Goal: Task Accomplishment & Management: Use online tool/utility

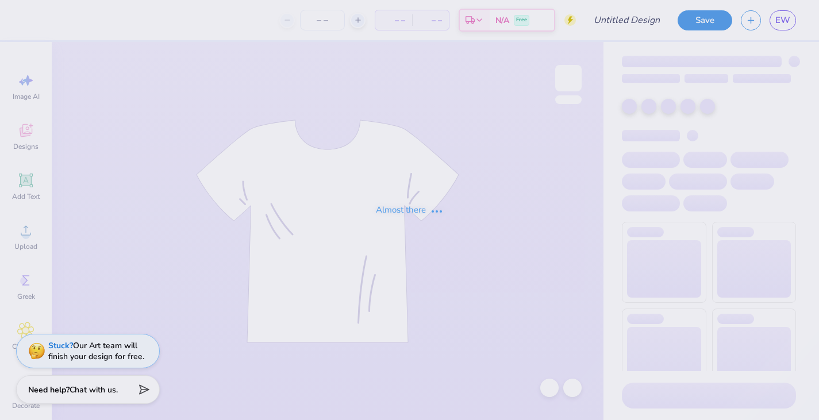
type input "Family Weekend"
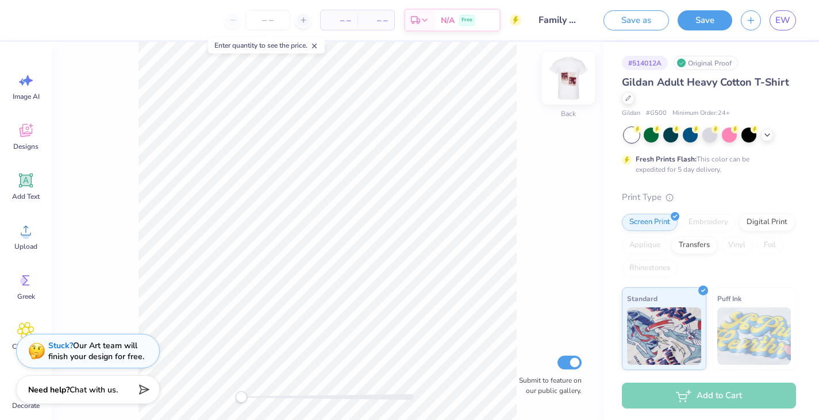
click at [574, 75] on img at bounding box center [568, 78] width 46 height 46
click at [579, 74] on img at bounding box center [568, 78] width 46 height 46
click at [26, 217] on div "Upload" at bounding box center [25, 236] width 41 height 43
click at [22, 151] on div "Designs" at bounding box center [25, 136] width 41 height 43
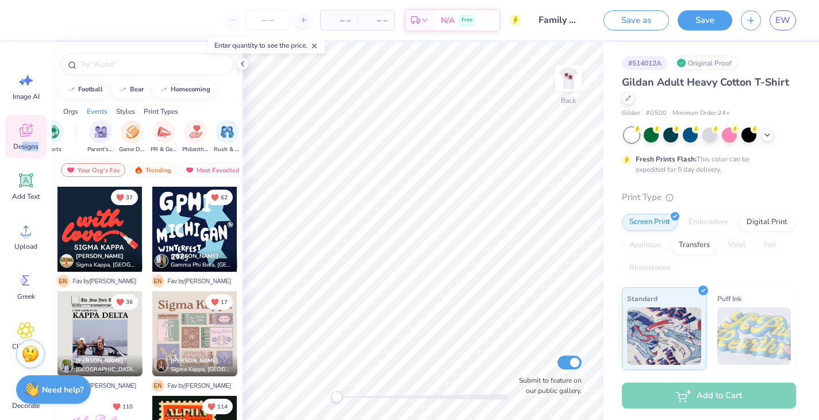
scroll to position [0, 129]
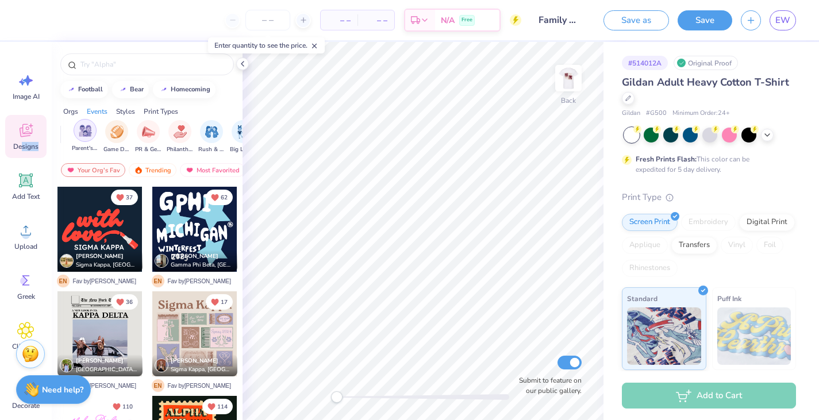
click at [82, 141] on div "filter for Parent's Weekend" at bounding box center [85, 130] width 23 height 23
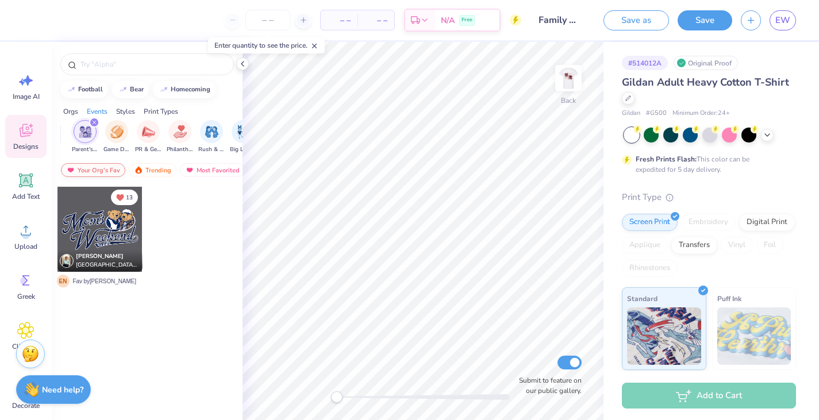
click at [114, 169] on div "Your Org's Fav" at bounding box center [93, 170] width 64 height 14
click at [156, 167] on div "Trending" at bounding box center [153, 170] width 48 height 14
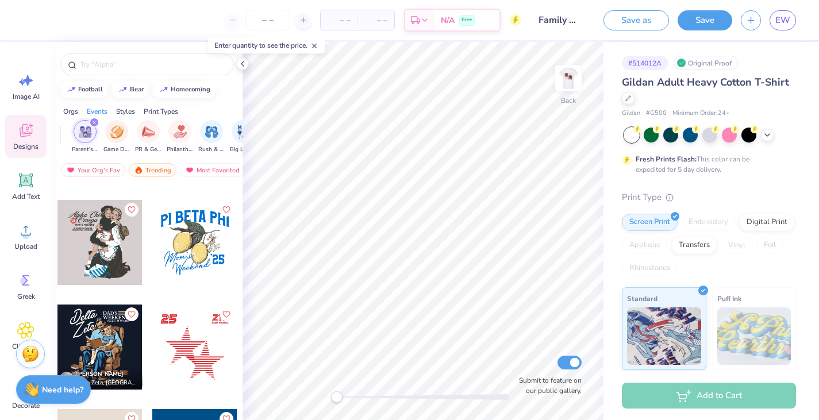
scroll to position [4300, 0]
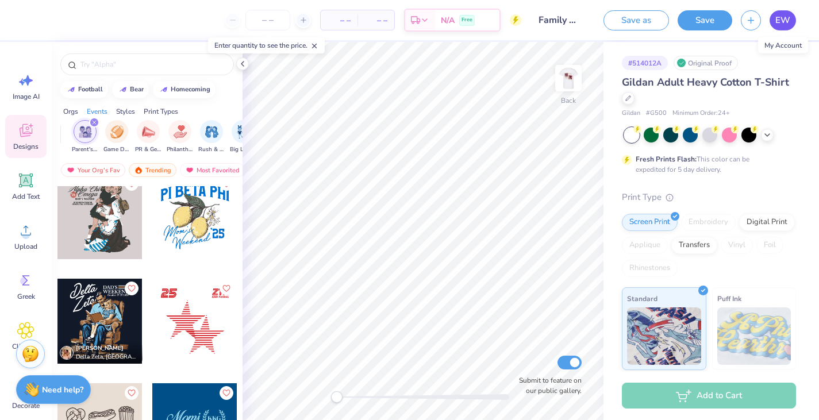
click at [780, 17] on span "EW" at bounding box center [782, 20] width 15 height 13
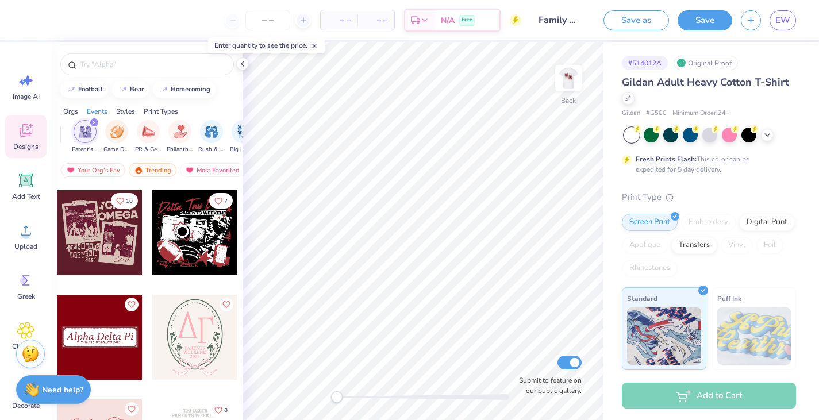
scroll to position [7942, 0]
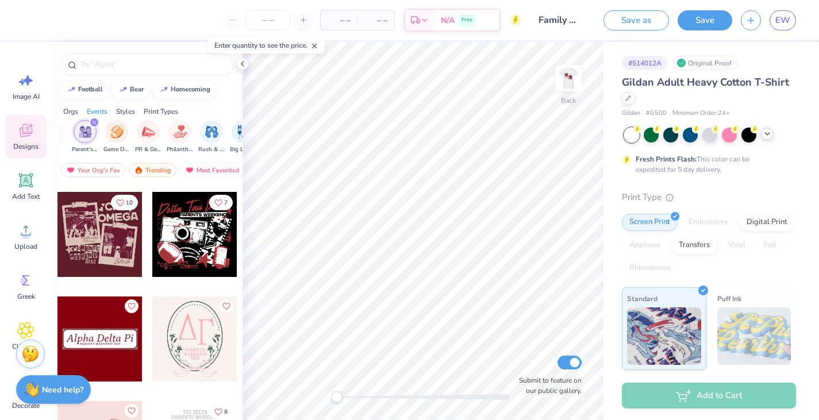
click at [766, 137] on icon at bounding box center [766, 133] width 9 height 9
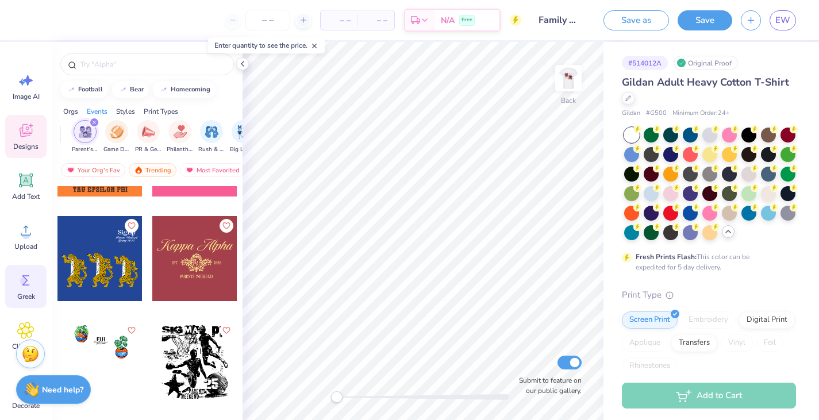
scroll to position [20, 0]
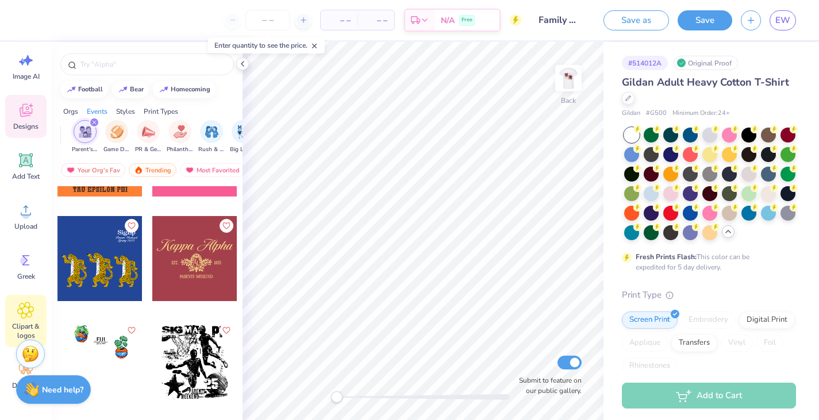
click at [26, 329] on span "Clipart & logos" at bounding box center [26, 331] width 38 height 18
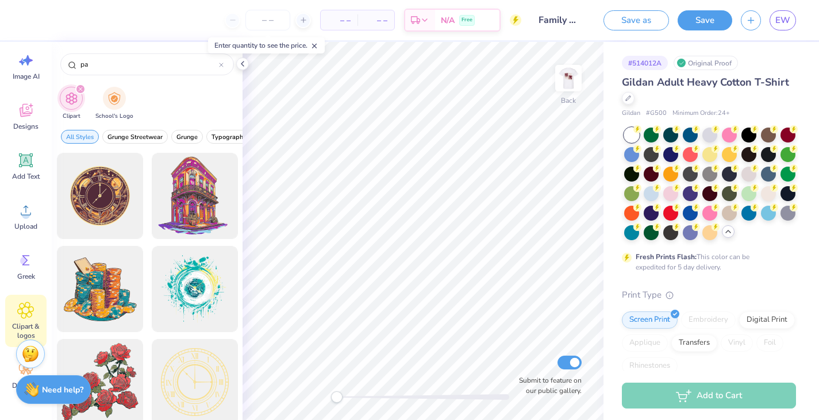
type input "p"
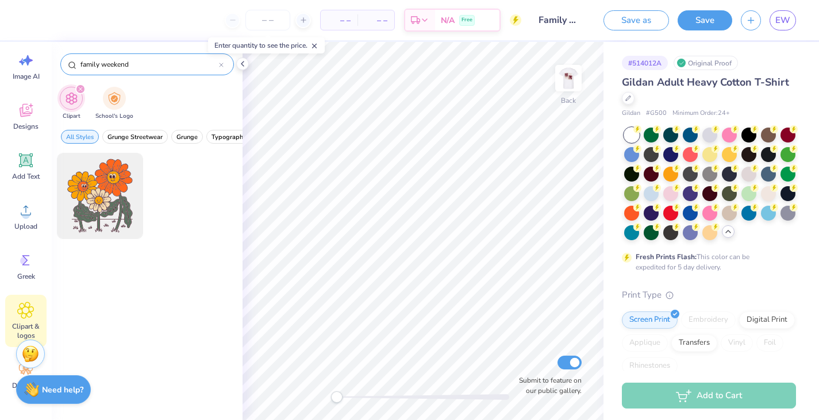
click at [91, 67] on input "family weekend" at bounding box center [149, 64] width 140 height 11
type input "parents weekend"
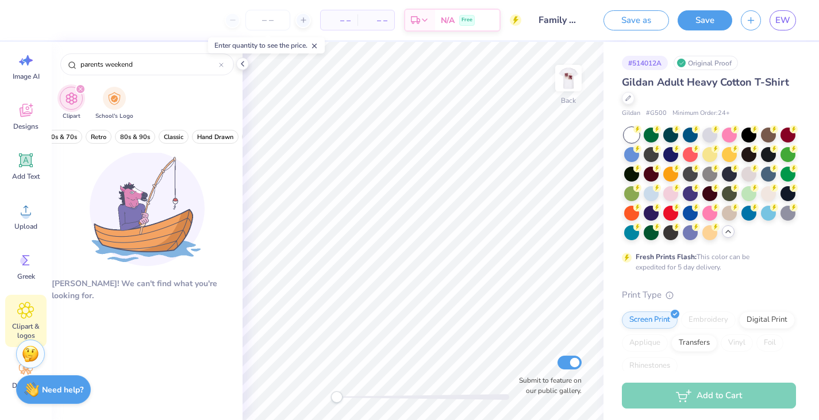
scroll to position [0, 337]
click at [85, 142] on button "80s & 90s" at bounding box center [81, 137] width 40 height 14
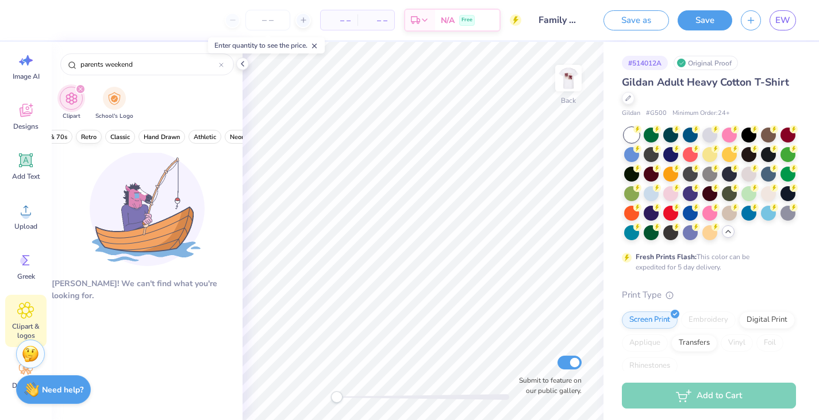
click at [91, 133] on span "Retro" at bounding box center [89, 137] width 16 height 9
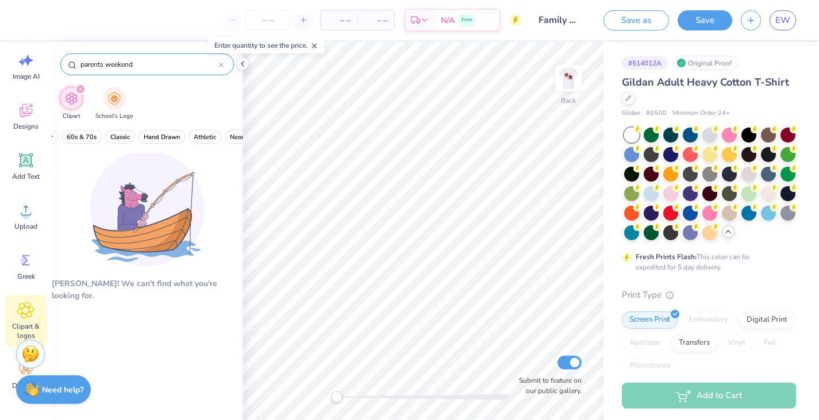
click at [97, 64] on input "parents weekend" at bounding box center [149, 64] width 140 height 11
click at [162, 65] on input "parents weekend" at bounding box center [149, 64] width 140 height 11
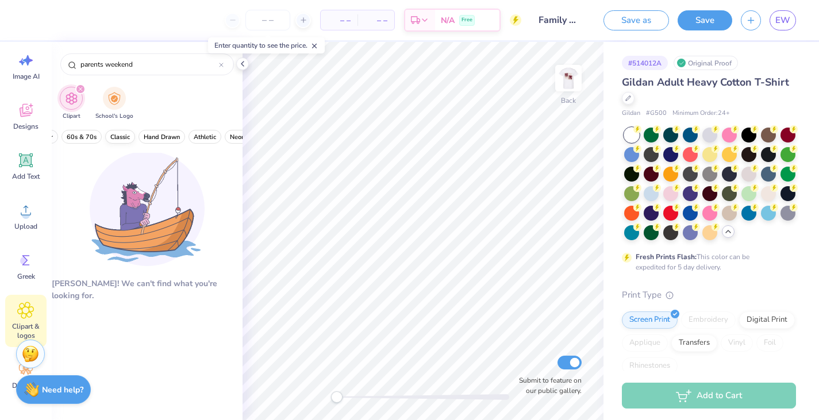
scroll to position [0, 243]
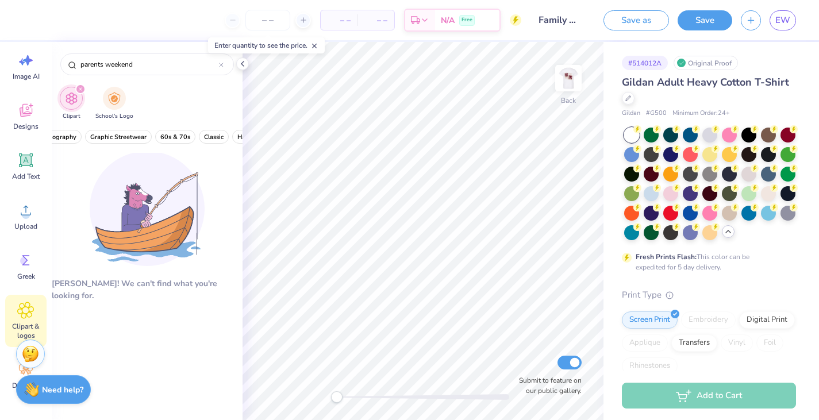
click at [26, 308] on icon at bounding box center [25, 310] width 7 height 7
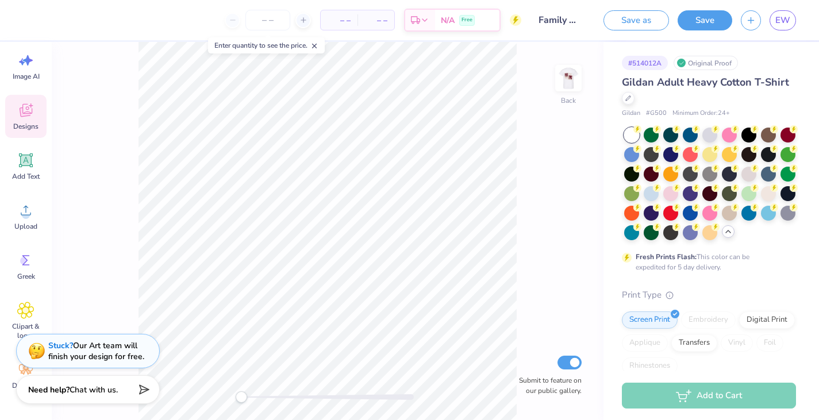
click at [30, 100] on div "Designs" at bounding box center [25, 116] width 41 height 43
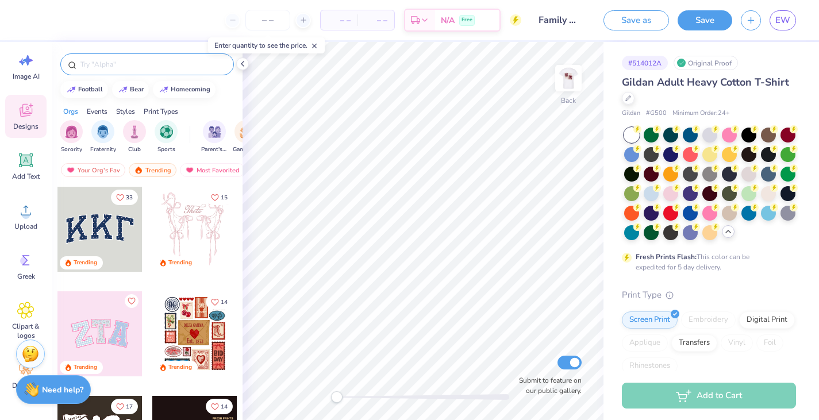
click at [148, 65] on input "text" at bounding box center [152, 64] width 147 height 11
type input "r"
type input "retro"
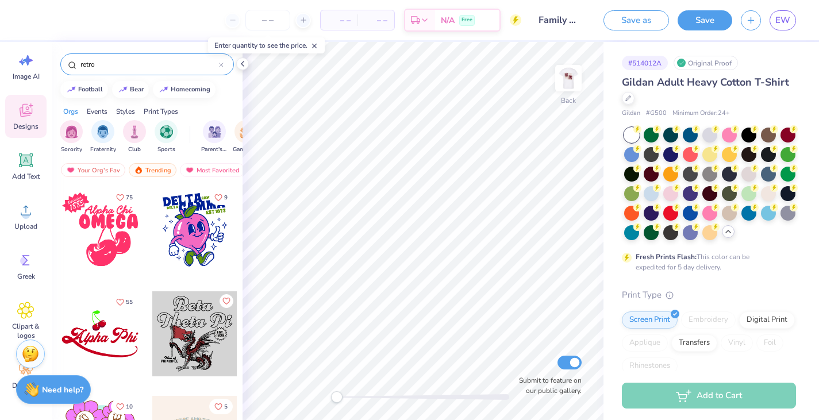
click at [152, 152] on div "Sorority Fraternity Club Sports" at bounding box center [125, 137] width 130 height 34
click at [164, 169] on div "Trending" at bounding box center [153, 170] width 48 height 14
click at [146, 168] on div "Trending" at bounding box center [153, 170] width 48 height 14
click at [209, 171] on div "Most Favorited" at bounding box center [212, 170] width 65 height 14
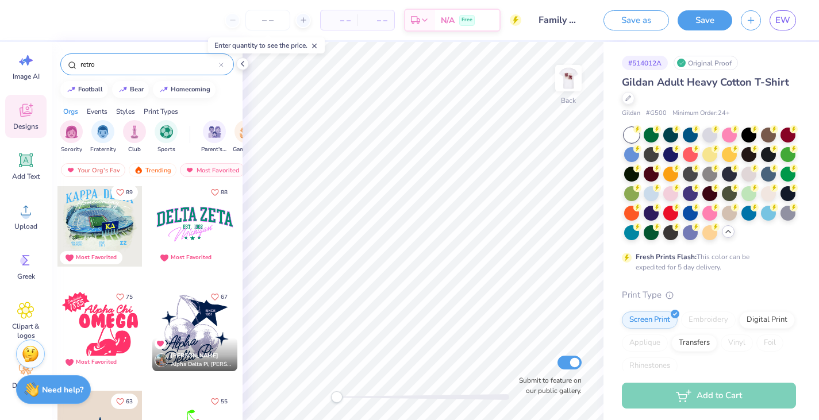
scroll to position [107, 0]
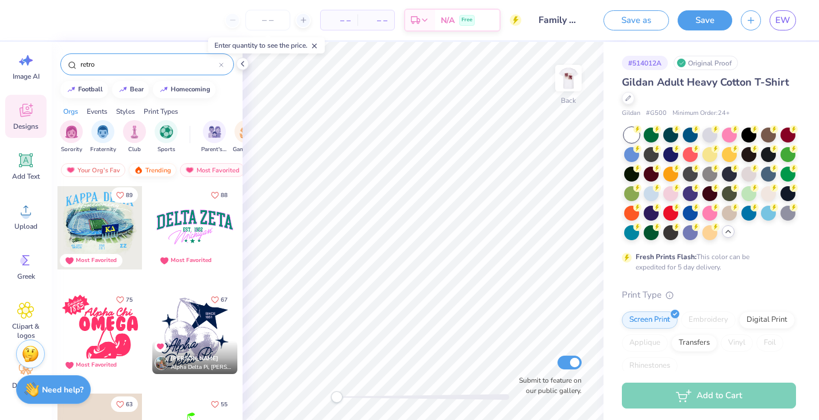
click at [148, 172] on div "Trending" at bounding box center [153, 170] width 48 height 14
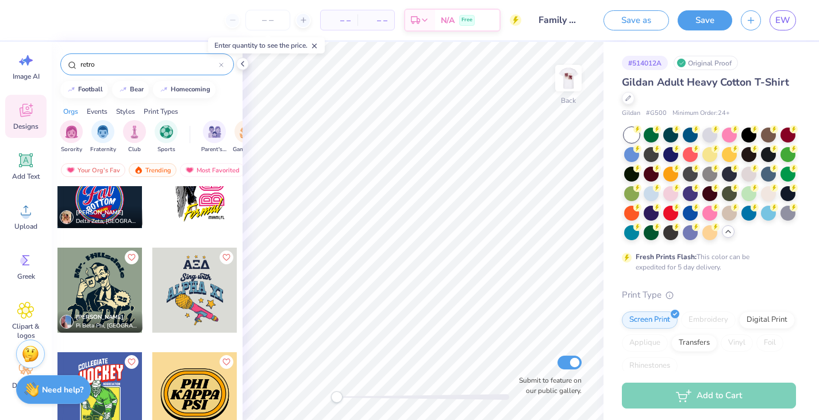
scroll to position [3712, 0]
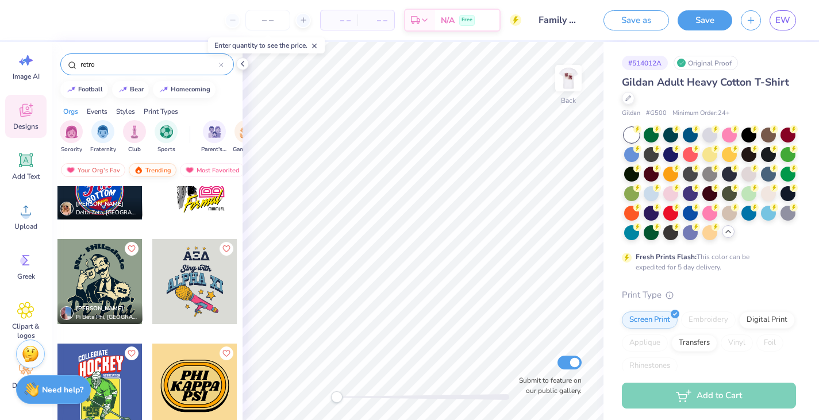
click at [159, 169] on div "Trending" at bounding box center [153, 170] width 48 height 14
click at [209, 170] on div "Most Favorited" at bounding box center [212, 170] width 65 height 14
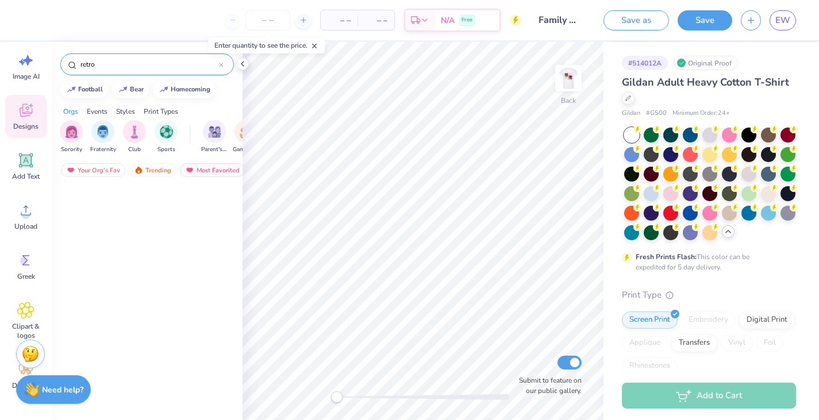
scroll to position [0, 0]
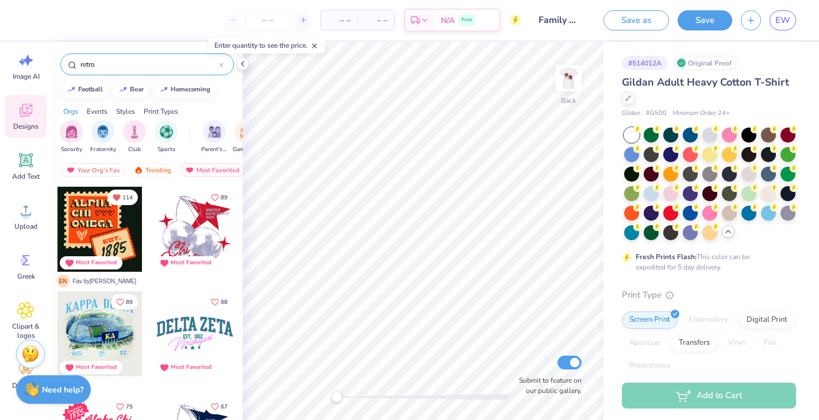
click at [118, 228] on div at bounding box center [99, 229] width 85 height 85
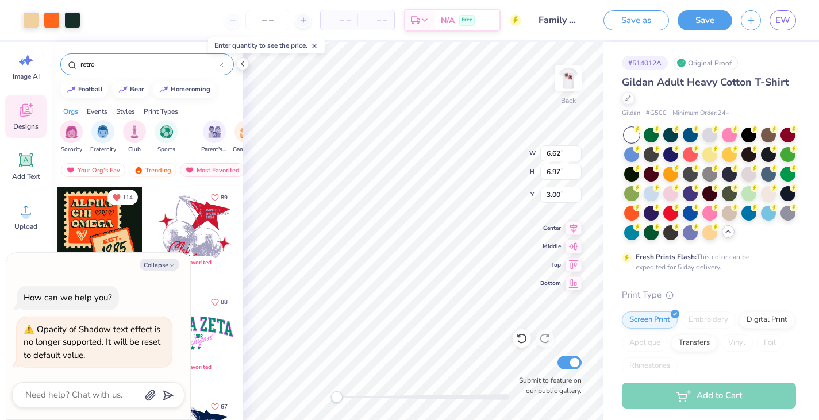
click at [146, 69] on input "retro" at bounding box center [149, 64] width 140 height 11
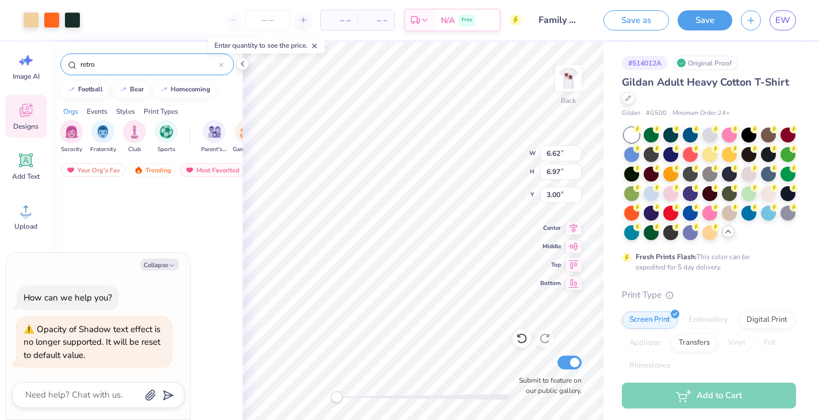
click at [140, 67] on input "retro" at bounding box center [149, 64] width 140 height 11
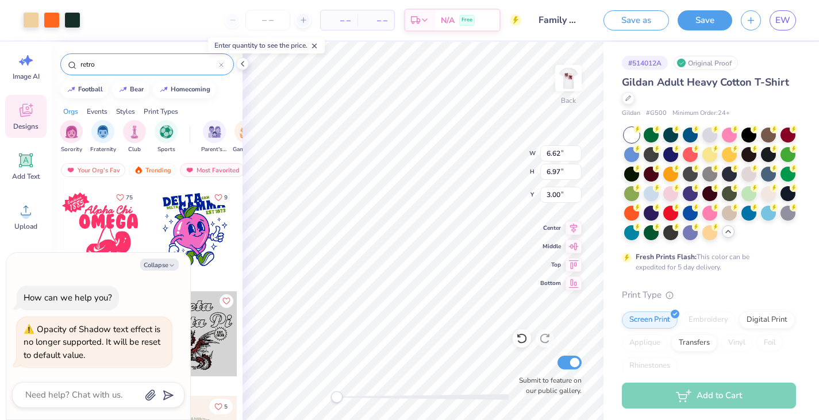
click at [140, 67] on input "retro" at bounding box center [149, 64] width 140 height 11
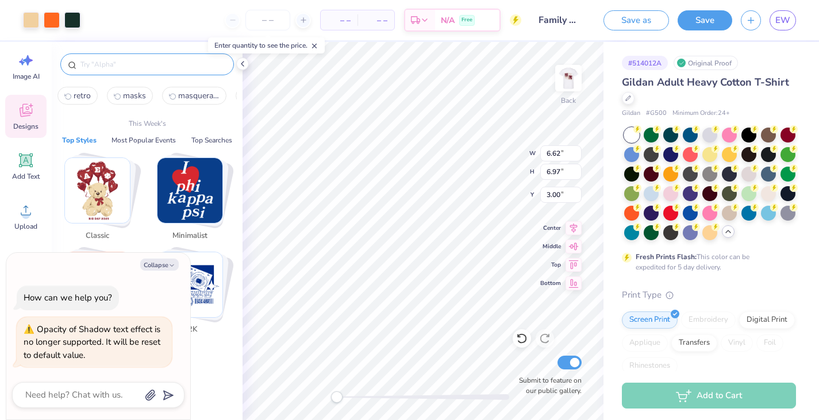
type textarea "x"
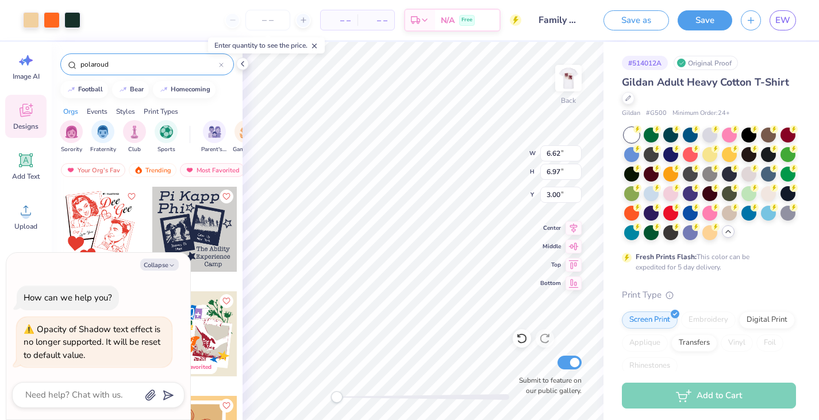
type input "polaroud"
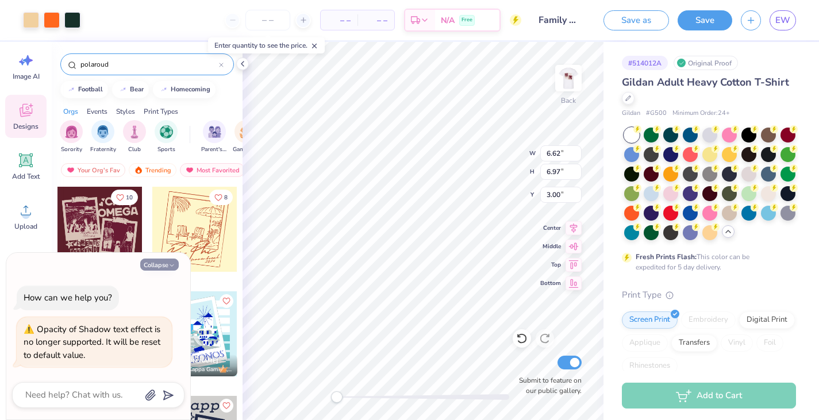
click at [161, 267] on button "Collapse" at bounding box center [159, 265] width 38 height 12
type textarea "x"
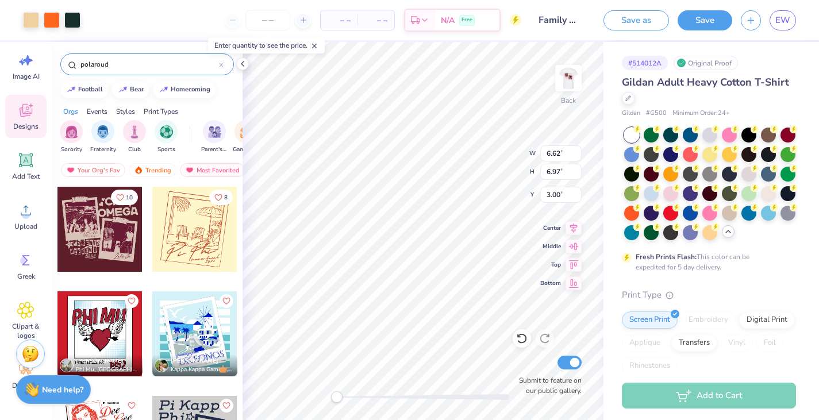
click at [136, 71] on div "polaroud" at bounding box center [147, 64] width 174 height 22
click at [124, 60] on input "polaroud" at bounding box center [149, 64] width 140 height 11
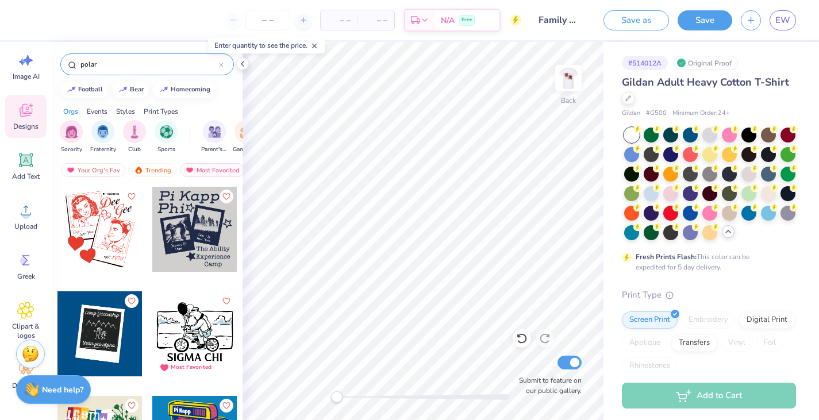
click at [116, 67] on input "polar" at bounding box center [149, 64] width 140 height 11
type input "p"
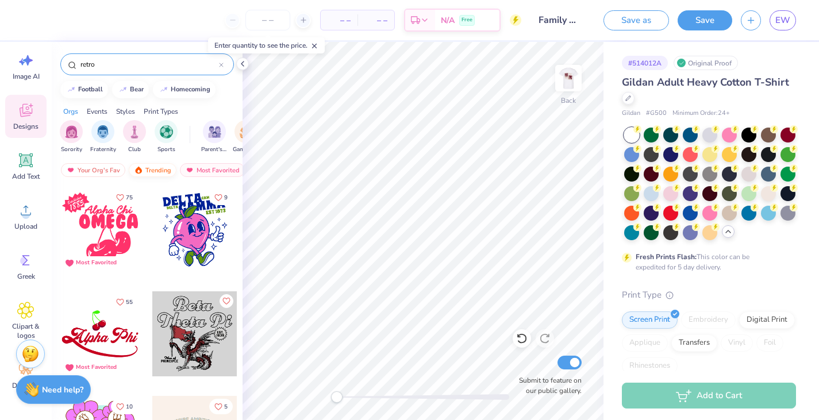
type input "retro"
click at [163, 171] on div "Trending" at bounding box center [153, 170] width 48 height 14
click at [205, 168] on div "Most Favorited" at bounding box center [212, 170] width 65 height 14
click at [162, 165] on div "Trending" at bounding box center [153, 170] width 48 height 14
click at [106, 167] on div "Your Org's Fav" at bounding box center [93, 170] width 64 height 14
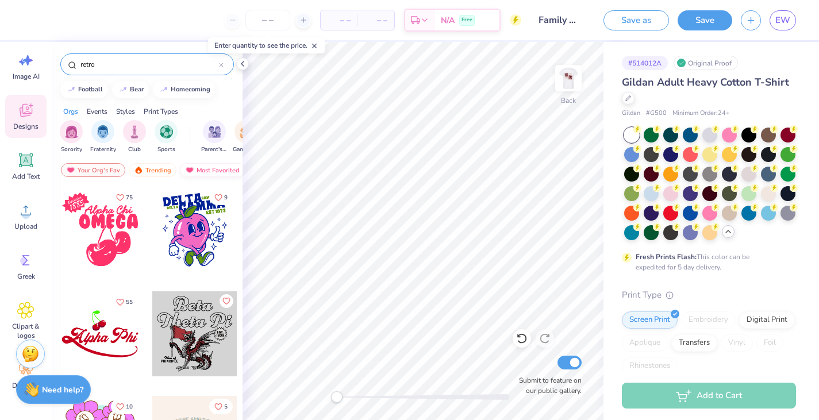
click at [219, 165] on div "Most Favorited" at bounding box center [212, 170] width 65 height 14
click at [118, 169] on div "Your Org's Fav" at bounding box center [93, 170] width 64 height 14
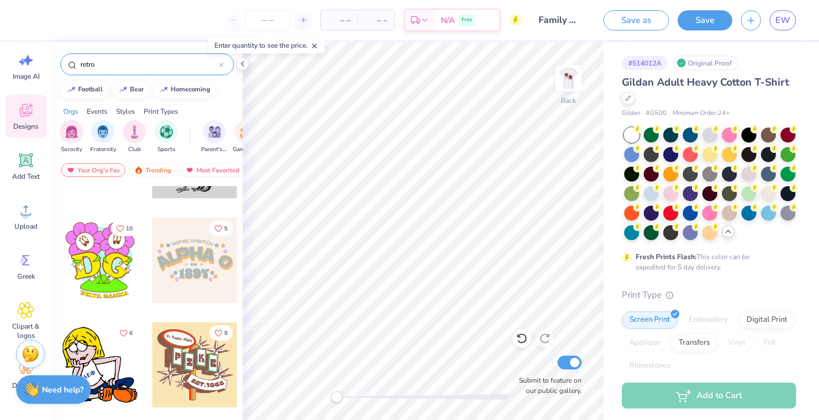
click at [110, 63] on input "retro" at bounding box center [149, 64] width 140 height 11
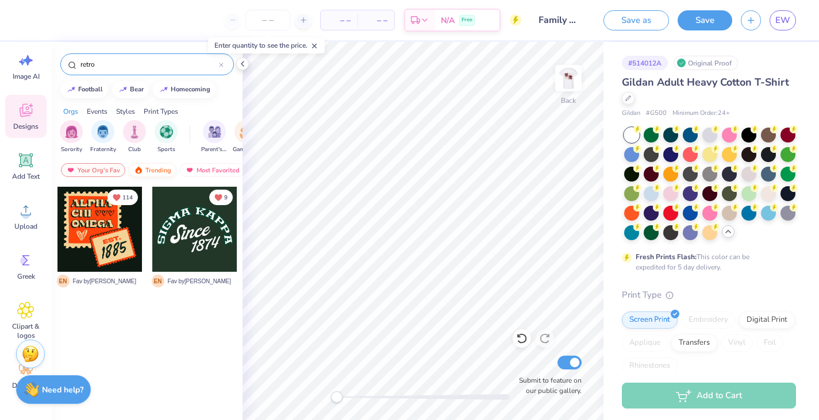
click at [164, 167] on div "Trending" at bounding box center [153, 170] width 48 height 14
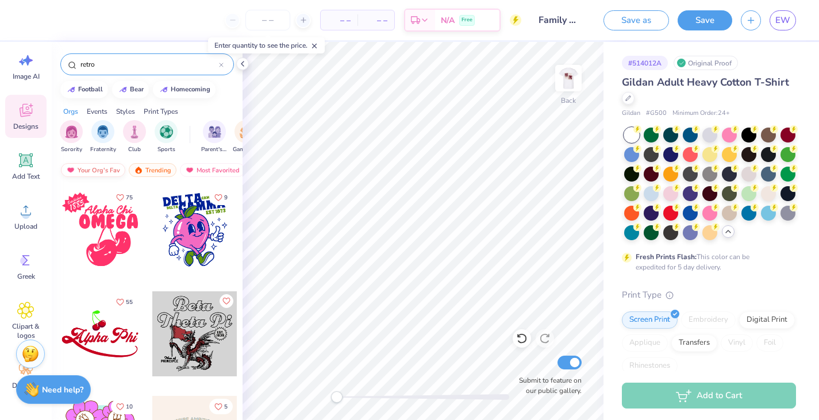
click at [99, 169] on div "Your Org's Fav" at bounding box center [93, 170] width 64 height 14
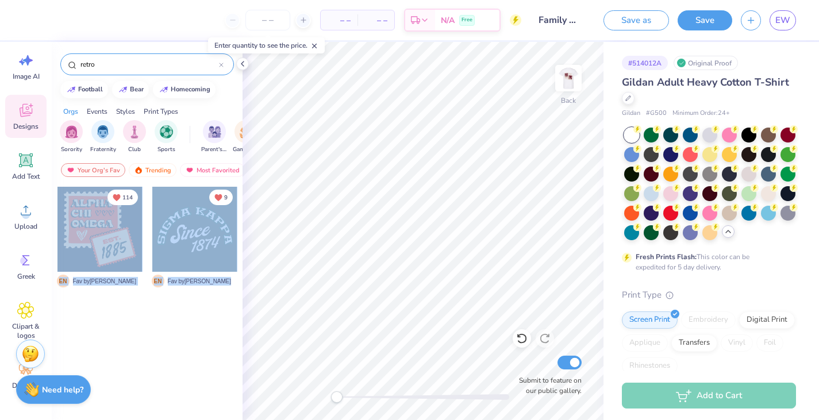
click at [441, 203] on div "– – Per Item – – Total Est. Delivery N/A Free Design Title Family Weekend Save …" at bounding box center [409, 210] width 819 height 420
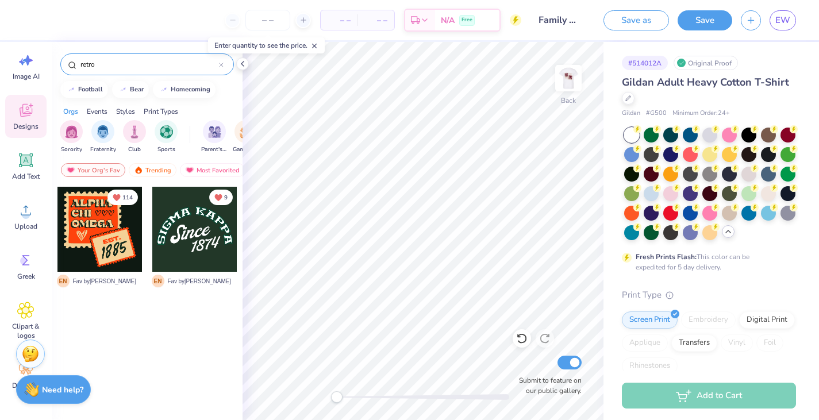
click at [112, 225] on div at bounding box center [99, 229] width 85 height 85
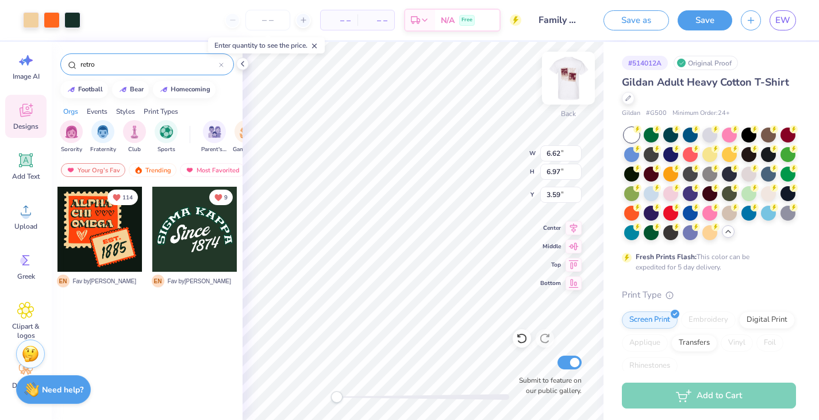
click at [560, 93] on div at bounding box center [568, 78] width 53 height 53
type input "6.52"
type input "6.86"
type input "5.34"
click at [564, 91] on img at bounding box center [568, 78] width 46 height 46
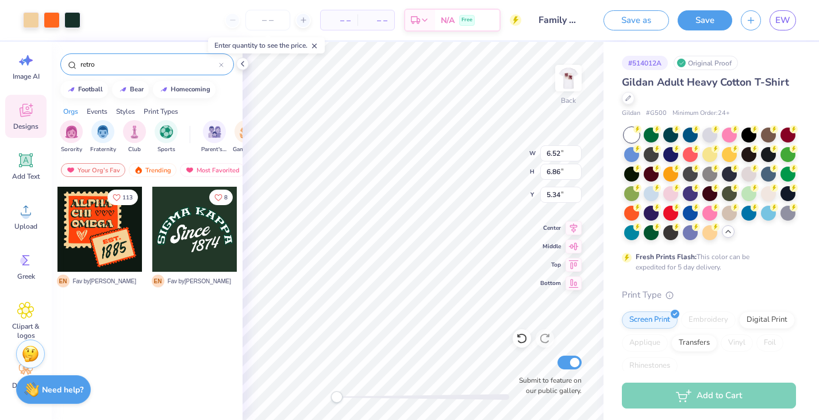
type input "6.62"
type input "6.97"
type input "3.59"
click at [57, 19] on div at bounding box center [52, 19] width 16 height 16
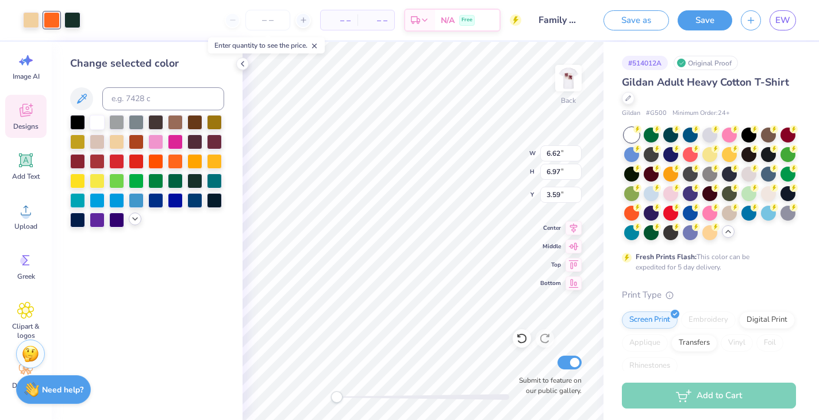
click at [133, 215] on div at bounding box center [135, 219] width 13 height 13
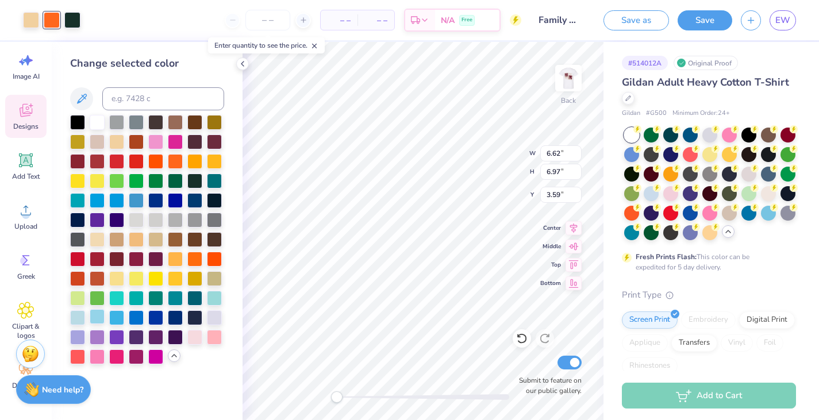
click at [102, 317] on div at bounding box center [97, 316] width 15 height 15
click at [35, 18] on div at bounding box center [31, 19] width 16 height 16
click at [155, 274] on div at bounding box center [155, 277] width 15 height 15
click at [140, 276] on div at bounding box center [136, 277] width 15 height 15
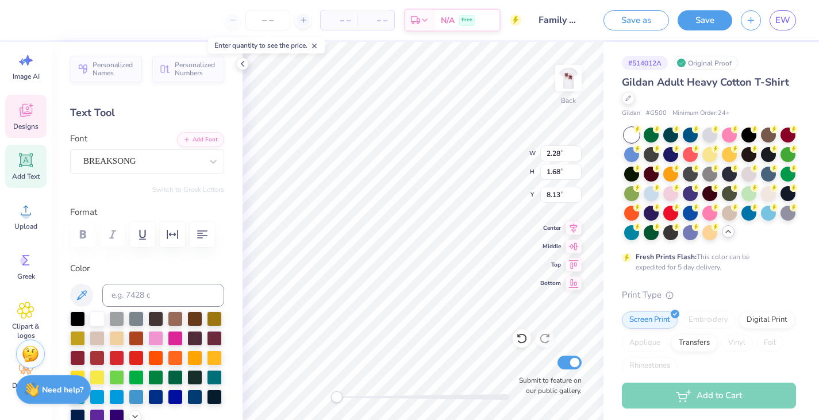
type textarea "2025"
type input "1.70"
type input "0.78"
type input "7.66"
type input "5.24"
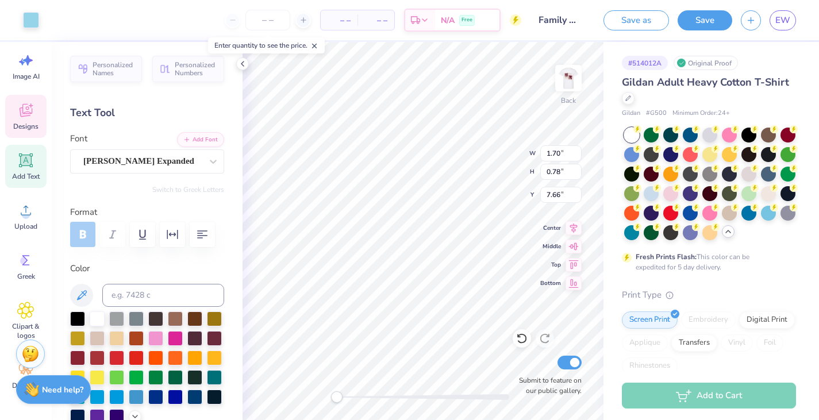
type input "3.28"
type input "7.07"
type input "1.70"
type input "0.78"
type input "7.75"
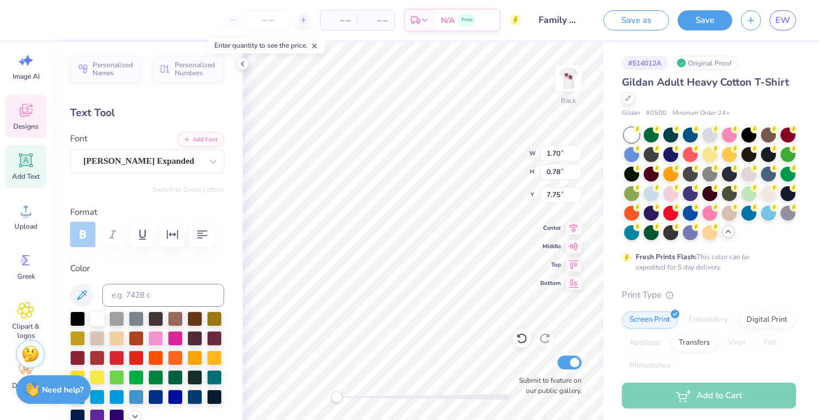
type textarea "Fall"
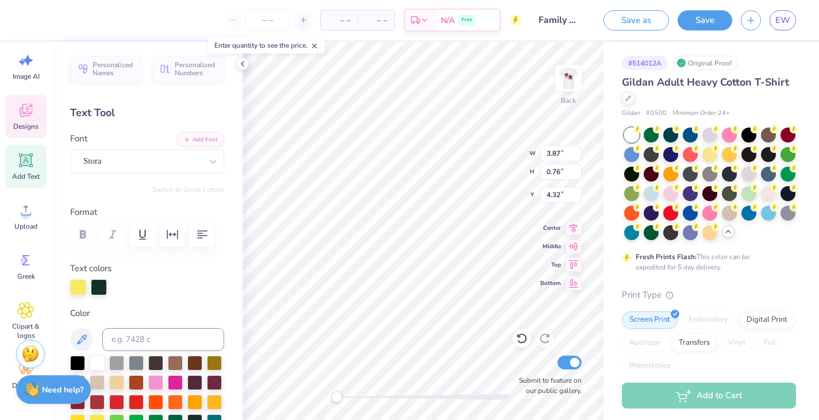
type textarea "Sigma"
type input "1.88"
type input "0.77"
type input "5.25"
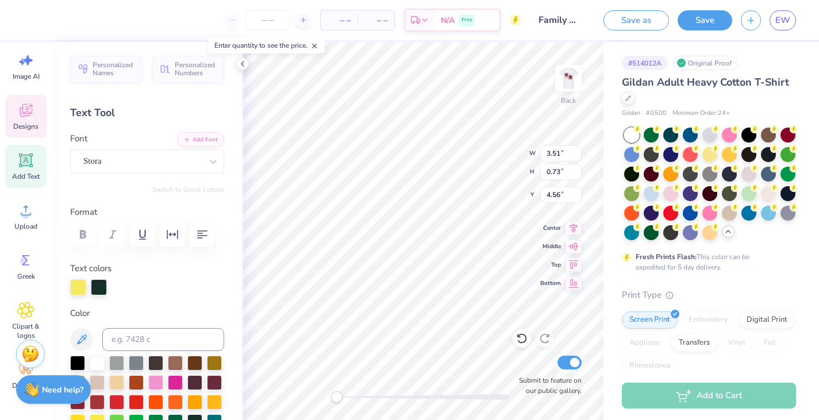
scroll to position [0, 1]
type textarea "Sig Kap"
type input "4.32"
type input "0.74"
type input "4.55"
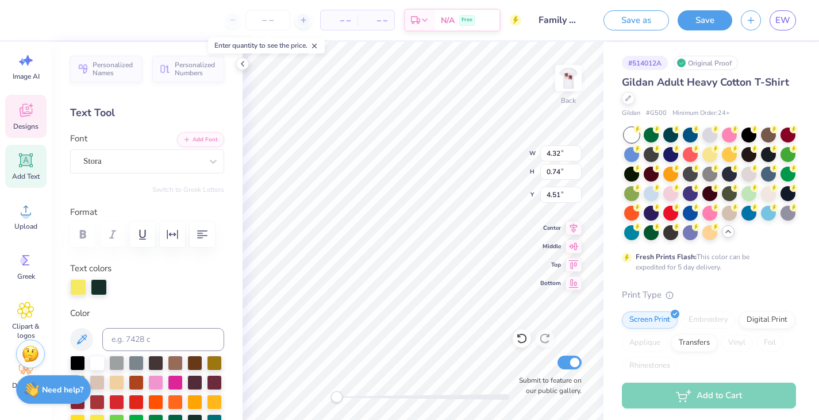
type input "5.29"
type input "5.24"
type input "3.59"
type input "4.32"
type input "0.74"
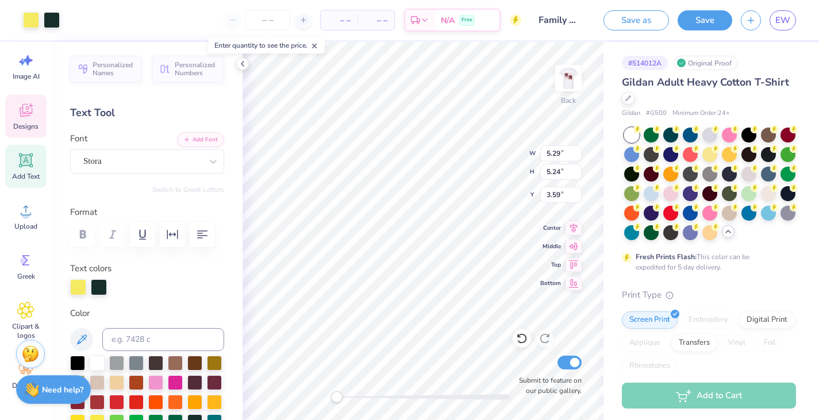
type input "4.51"
type textarea "Family"
type input "4.16"
type input "0.71"
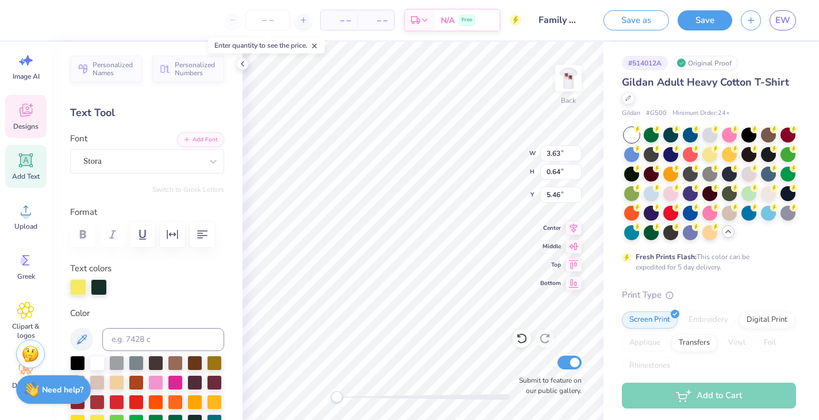
type input "4.54"
type input "3.63"
type input "0.64"
type input "5.55"
type input "3.96"
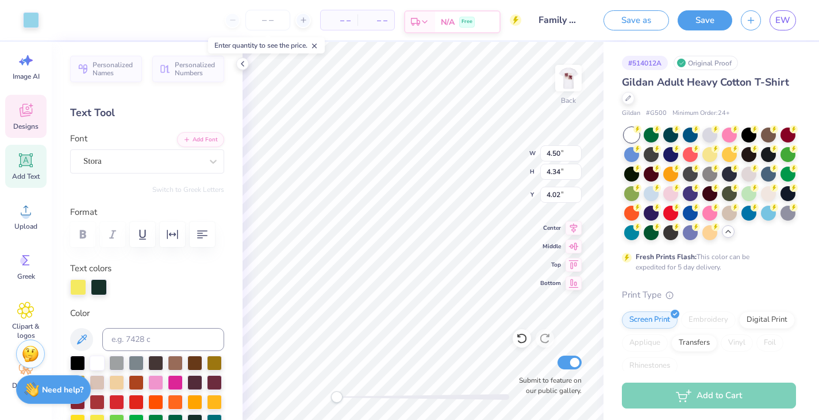
type input "0.79"
type input "6.19"
type input "3.63"
type input "0.64"
type input "5.55"
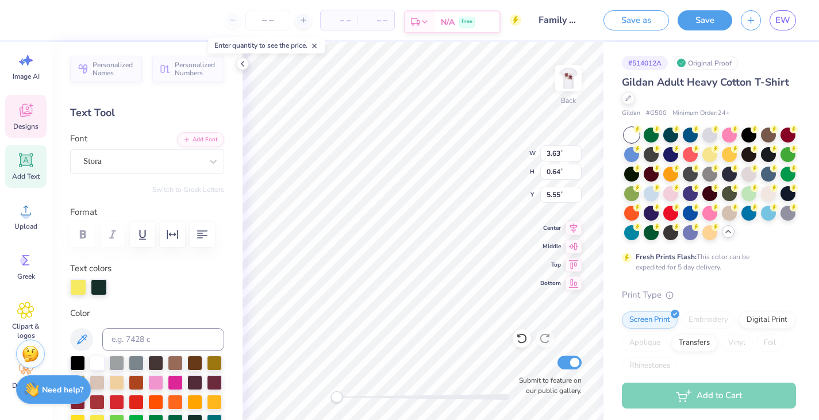
type input "4.50"
type input "4.34"
type input "4.02"
type input "3.63"
type input "0.64"
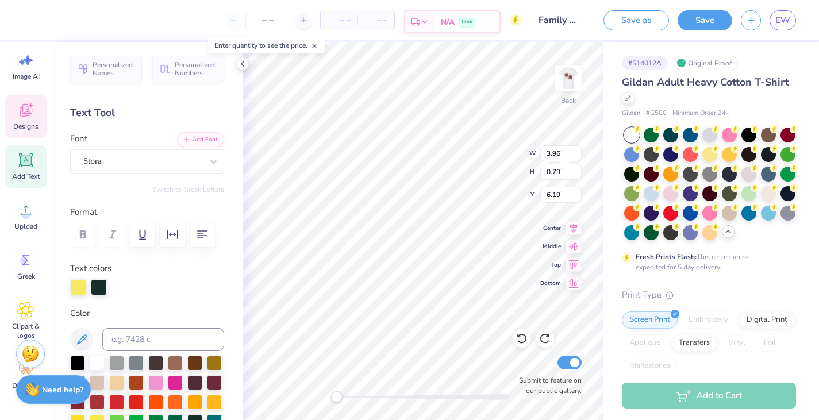
type input "5.55"
type input "3.96"
type input "0.79"
type input "6.19"
type textarea "Weekend"
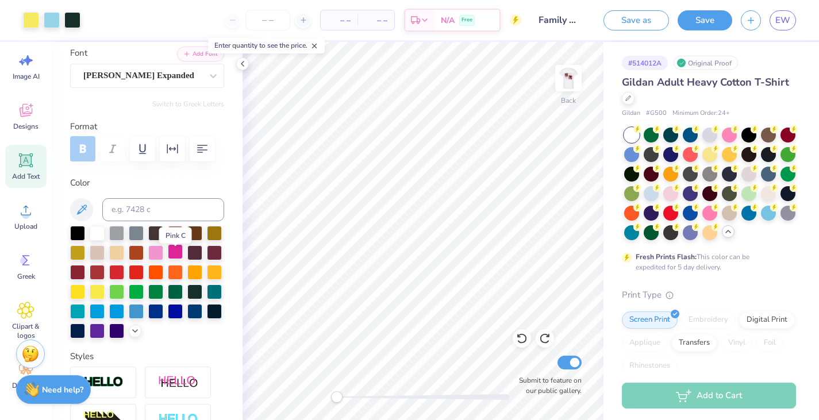
scroll to position [94, 0]
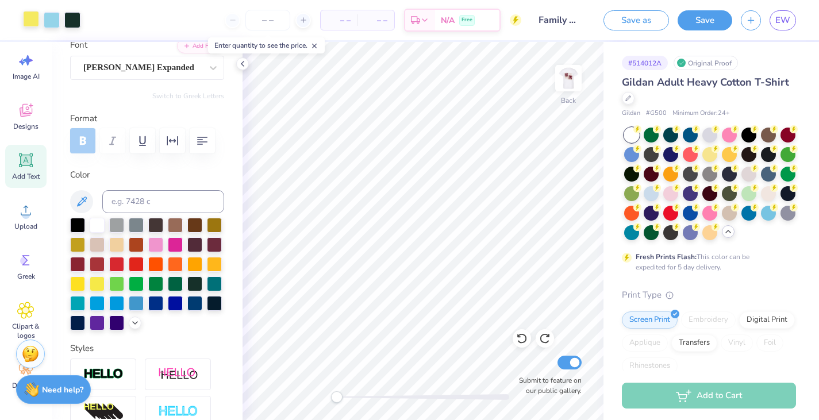
click at [30, 19] on div at bounding box center [31, 19] width 16 height 16
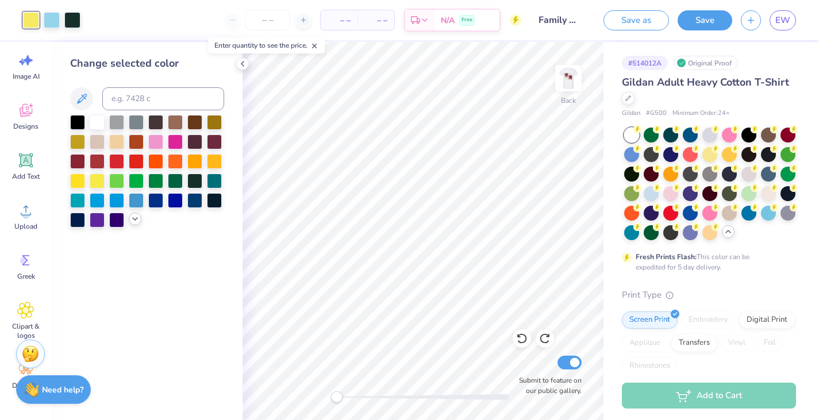
click at [134, 222] on icon at bounding box center [134, 218] width 9 height 9
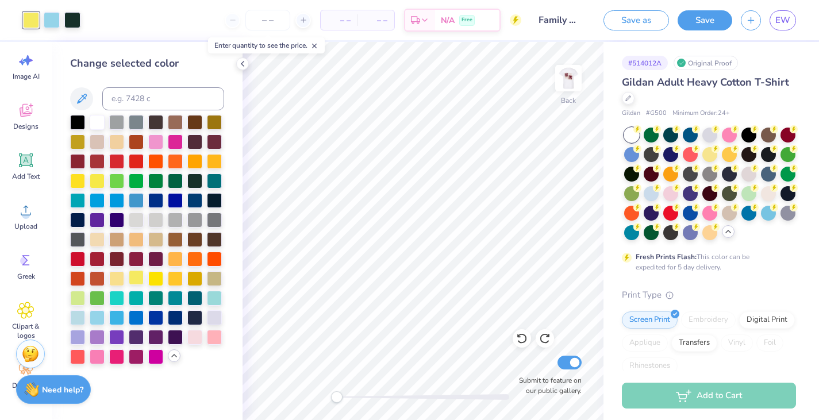
click at [138, 278] on div at bounding box center [136, 277] width 15 height 15
click at [121, 279] on div at bounding box center [116, 277] width 15 height 15
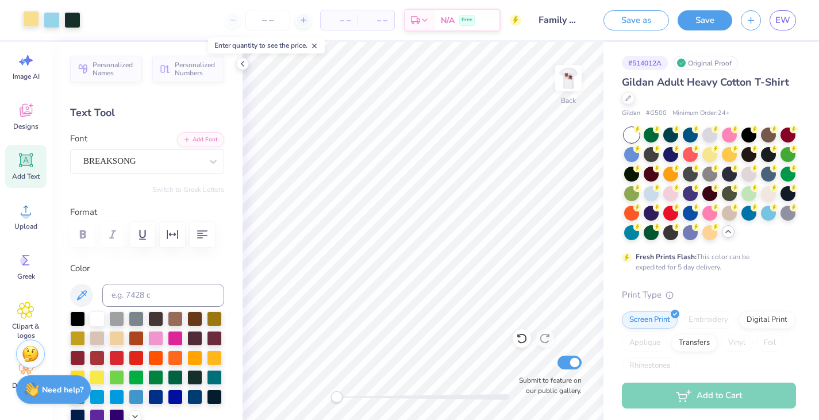
click at [26, 24] on div at bounding box center [31, 19] width 16 height 16
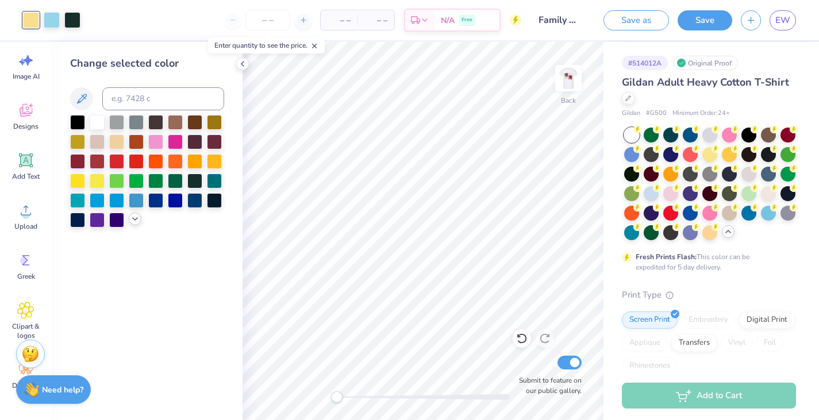
click at [135, 219] on polyline at bounding box center [135, 219] width 5 height 2
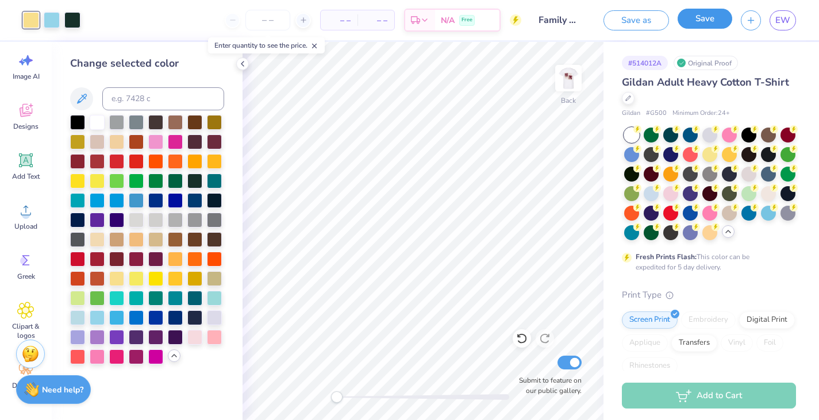
click at [728, 18] on button "Save" at bounding box center [704, 19] width 55 height 20
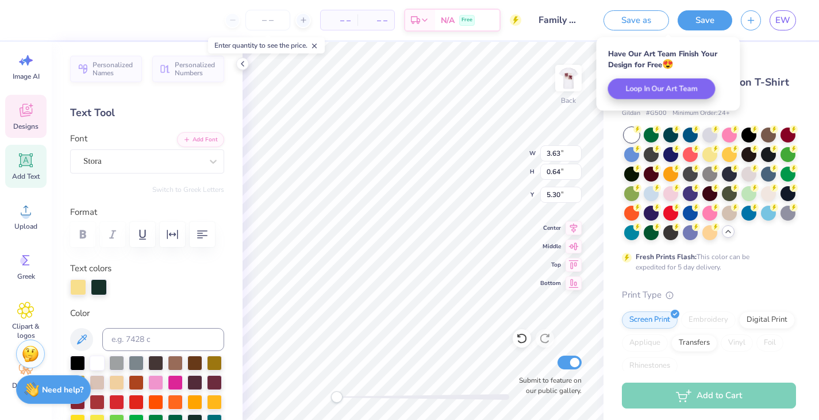
type input "4.50"
type input "4.34"
type input "4.02"
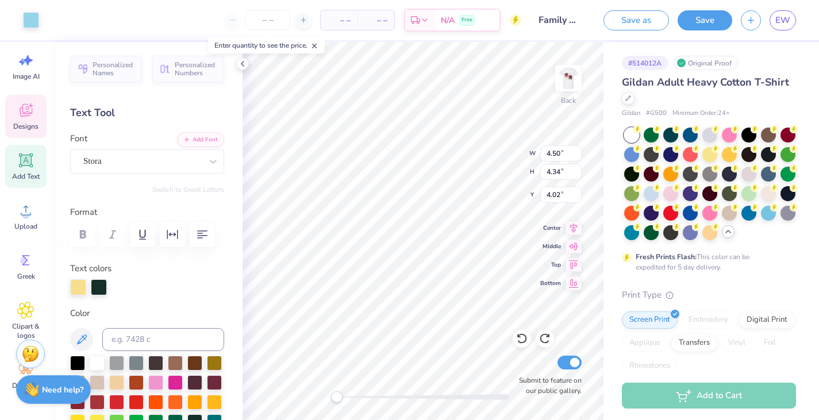
type input "4.14"
type input "0.53"
type input "6.26"
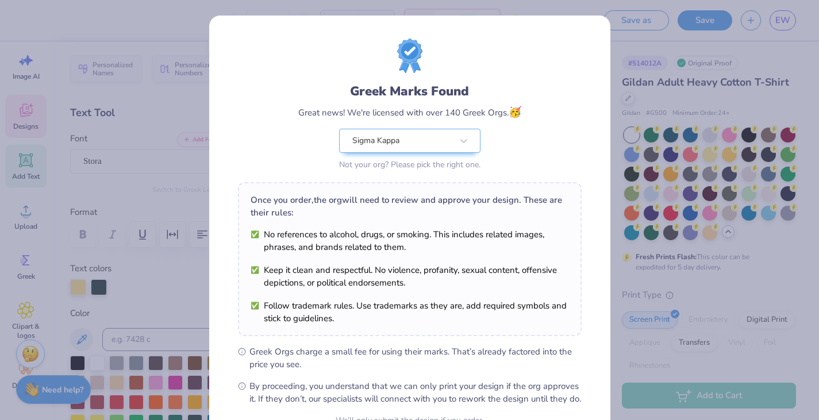
click at [445, 226] on div "Once you order, the org will need to review and approve your design. These are …" at bounding box center [410, 259] width 344 height 154
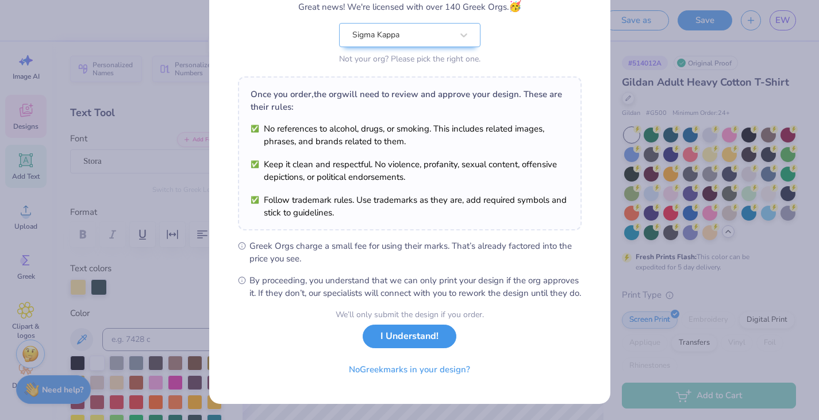
click at [431, 343] on button "I Understand!" at bounding box center [410, 337] width 94 height 24
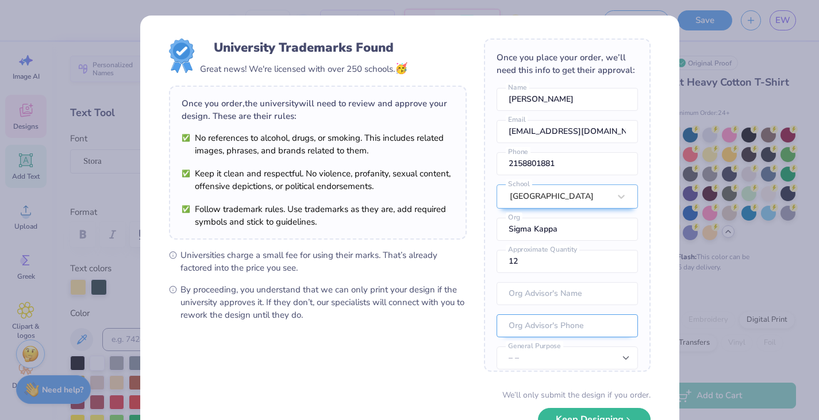
scroll to position [43, 0]
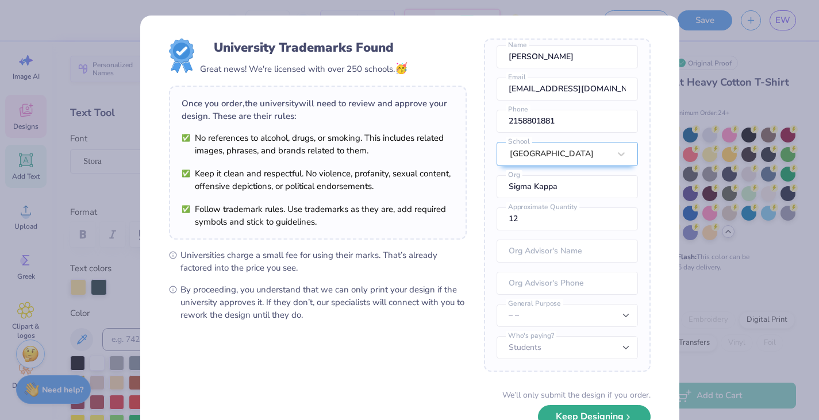
click at [618, 413] on button "Keep Designing" at bounding box center [594, 417] width 113 height 24
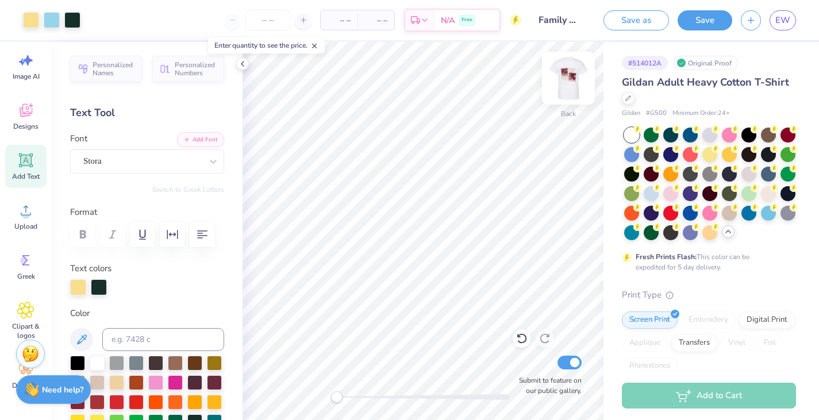
click at [569, 84] on img at bounding box center [568, 78] width 46 height 46
click at [572, 82] on img at bounding box center [568, 78] width 46 height 46
click at [574, 74] on img at bounding box center [568, 78] width 46 height 46
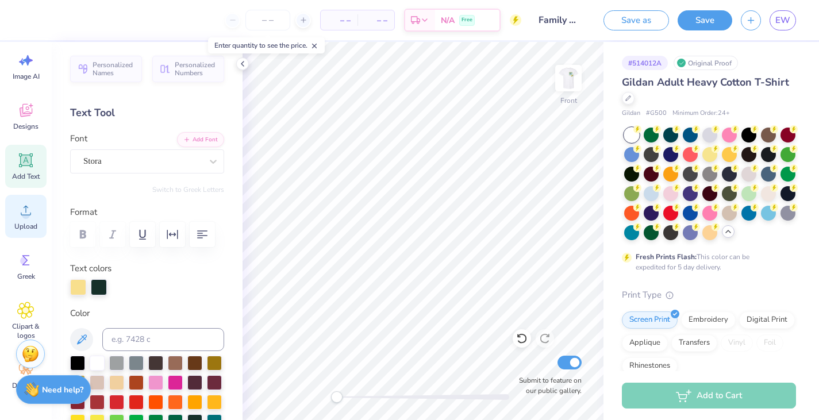
click at [26, 214] on circle at bounding box center [26, 215] width 8 height 8
click at [28, 276] on span "Greek" at bounding box center [26, 276] width 18 height 9
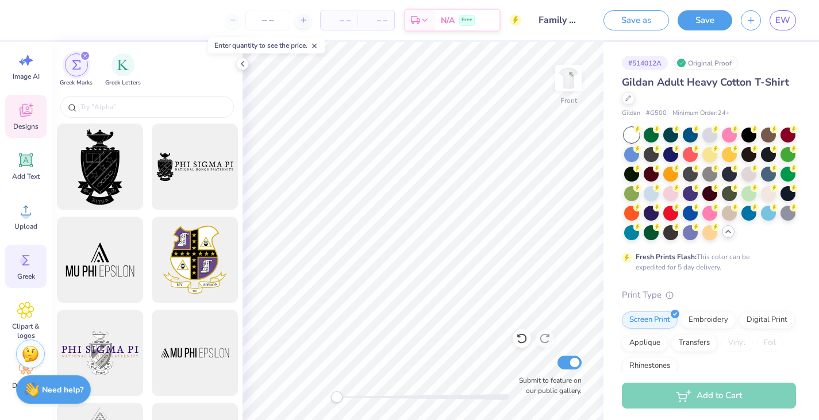
click at [28, 125] on span "Designs" at bounding box center [25, 126] width 25 height 9
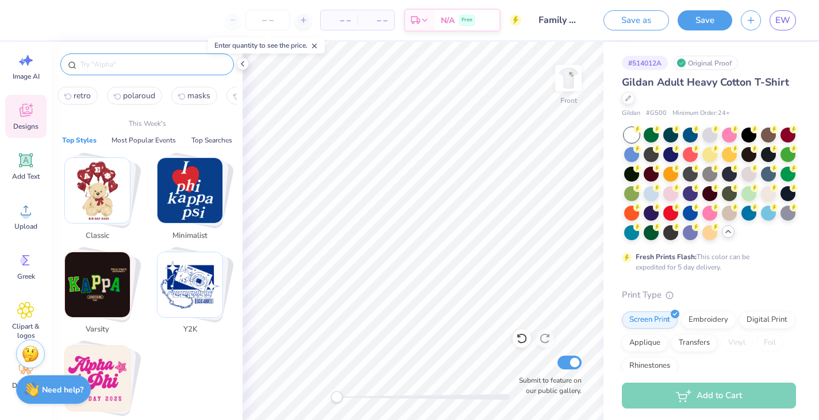
click at [111, 60] on input "text" at bounding box center [152, 64] width 147 height 11
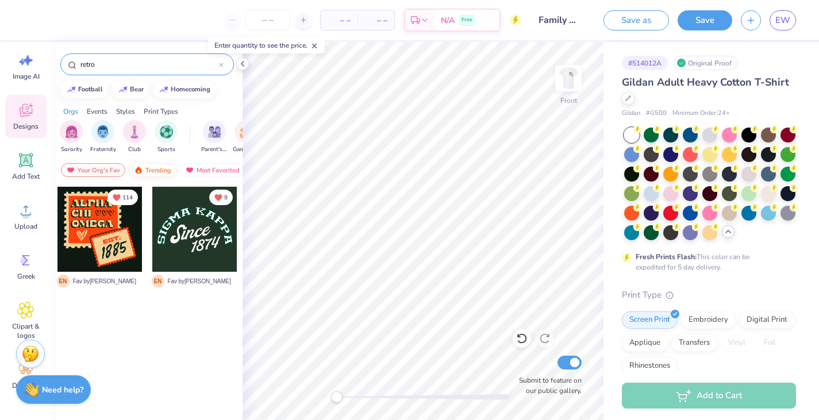
type input "retro"
click at [165, 174] on div "Trending" at bounding box center [153, 170] width 48 height 14
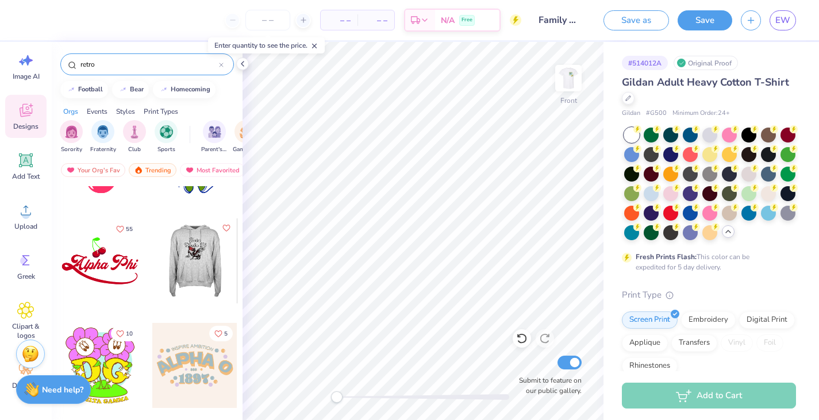
scroll to position [74, 0]
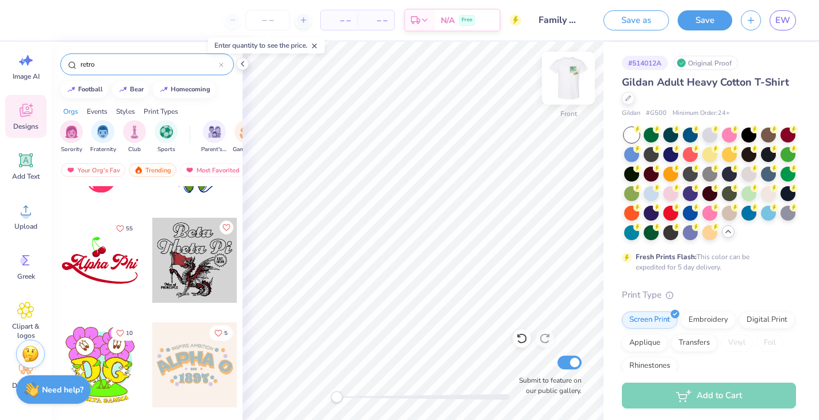
click at [568, 80] on img at bounding box center [568, 78] width 46 height 46
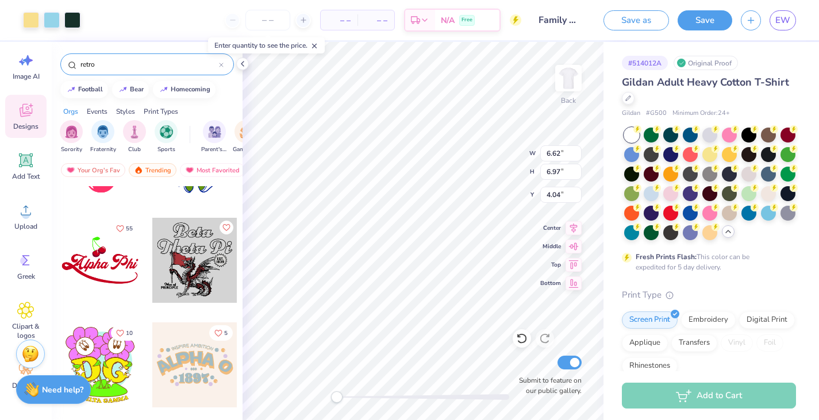
type input "4.04"
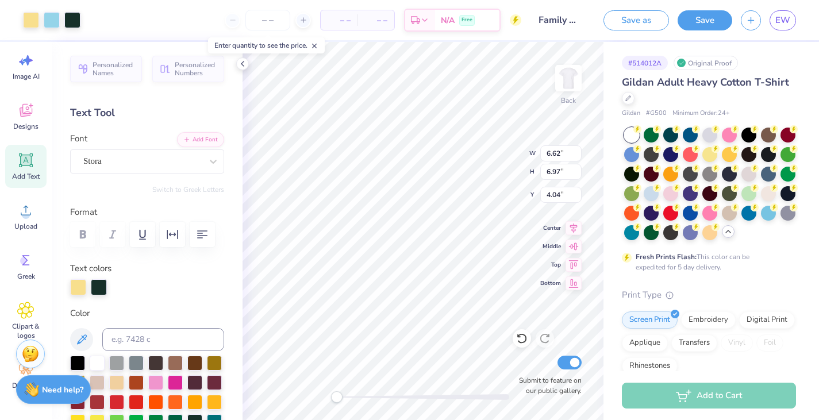
type input "5.53"
type input "5.92"
type input "4.26"
type input "4.09"
click at [727, 234] on icon at bounding box center [727, 231] width 9 height 9
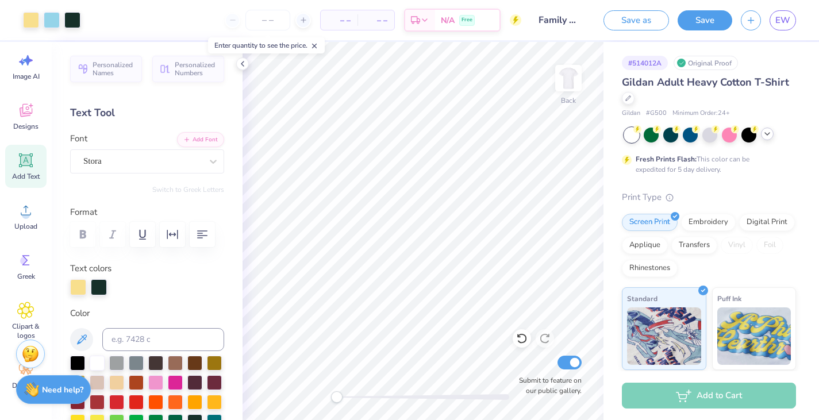
click at [770, 133] on icon at bounding box center [766, 133] width 9 height 9
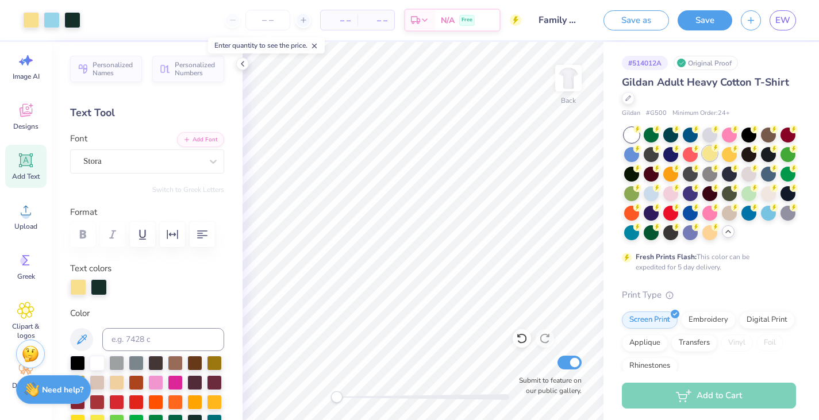
click at [715, 153] on div at bounding box center [709, 153] width 15 height 15
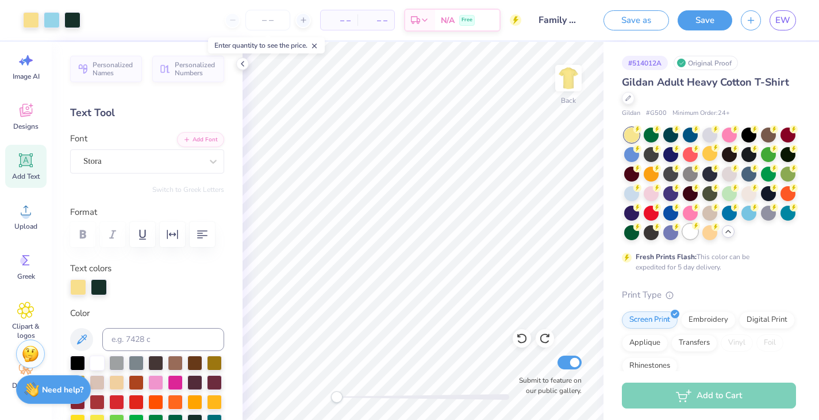
click at [691, 234] on div at bounding box center [690, 231] width 15 height 15
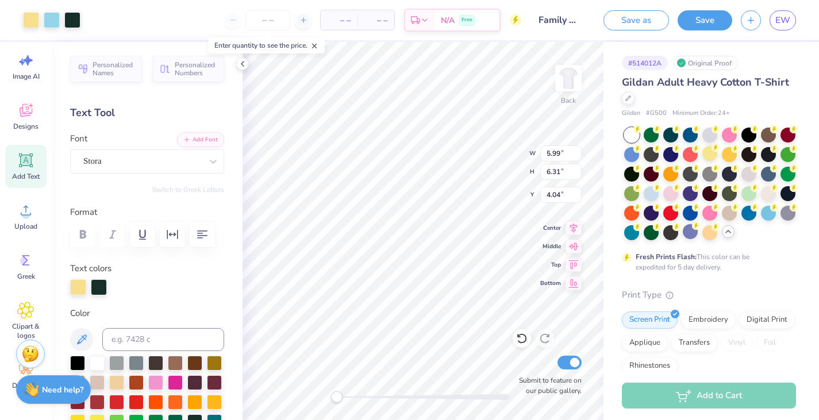
type input "4.17"
type input "2.69"
type input "5.80"
click at [569, 82] on img at bounding box center [568, 78] width 46 height 46
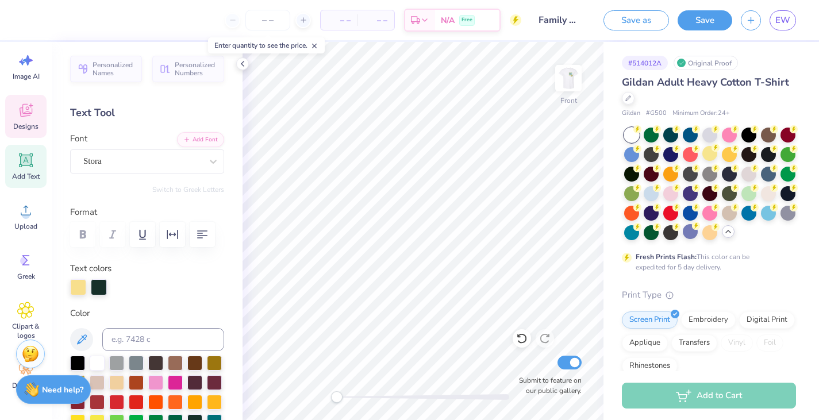
click at [33, 110] on icon at bounding box center [25, 110] width 17 height 17
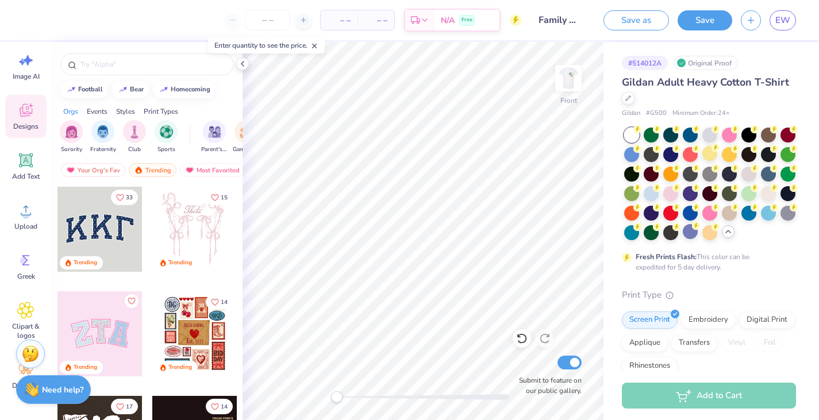
scroll to position [86, 0]
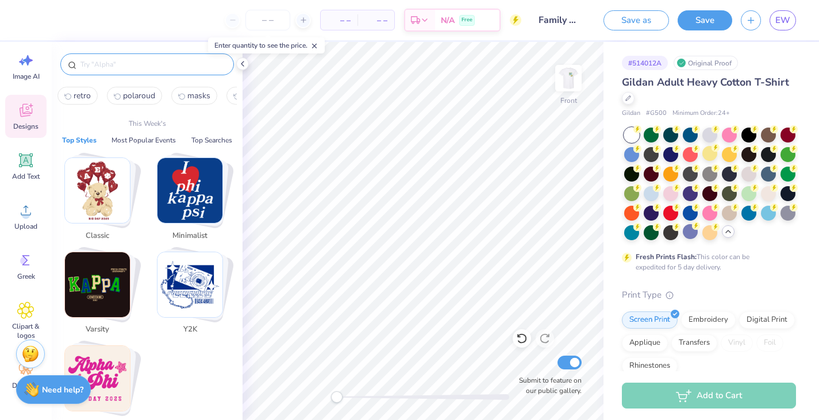
click at [142, 60] on input "text" at bounding box center [152, 64] width 147 height 11
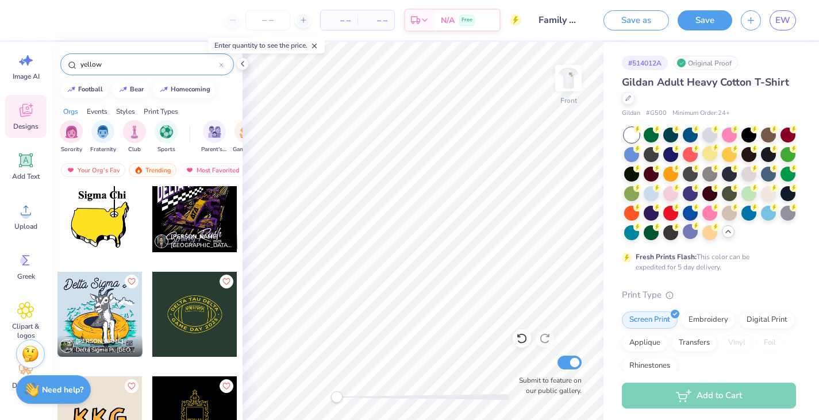
scroll to position [969, 0]
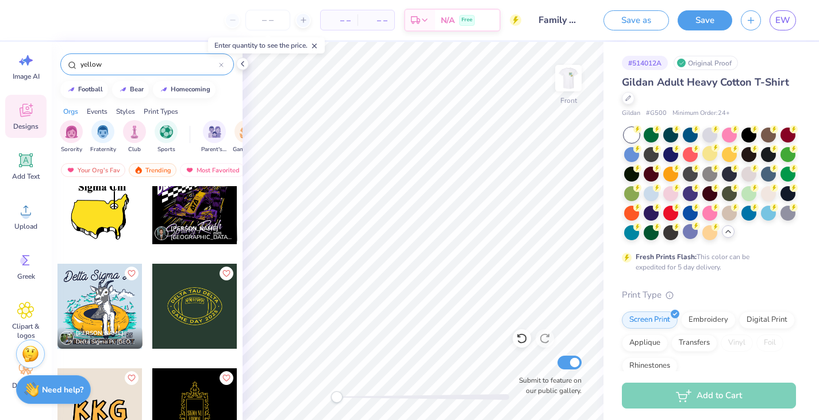
click at [116, 66] on input "yellow" at bounding box center [149, 64] width 140 height 11
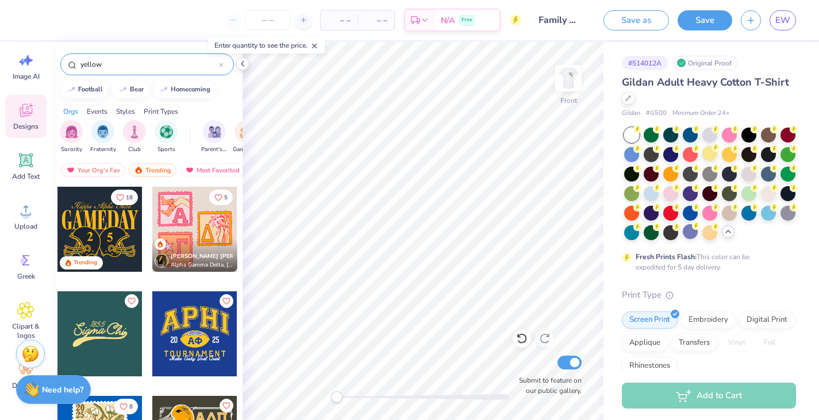
click at [116, 66] on input "yellow" at bounding box center [149, 64] width 140 height 11
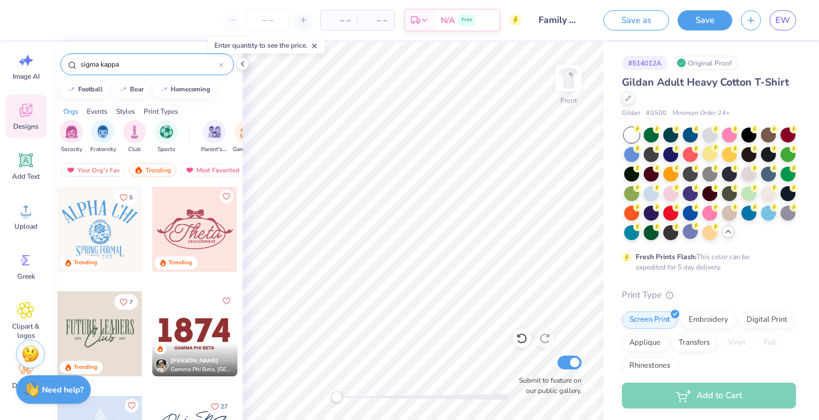
type input "sigma kappa"
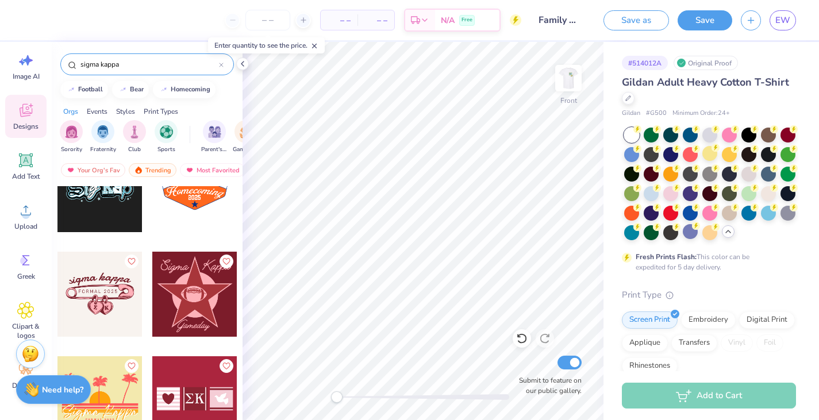
scroll to position [1652, 0]
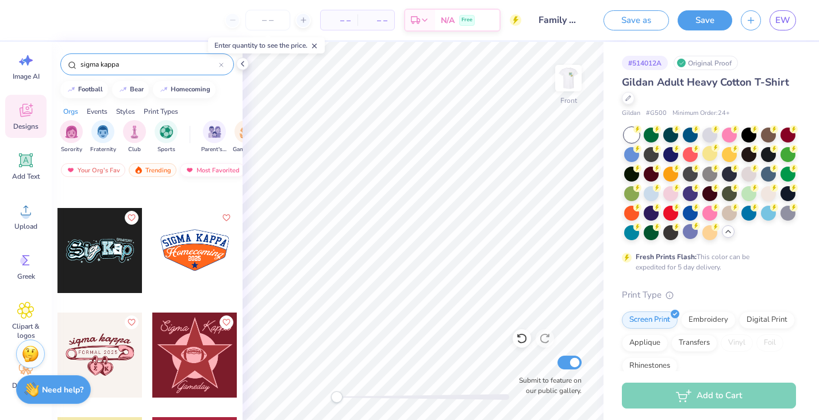
click at [201, 170] on div "Most Favorited" at bounding box center [212, 170] width 65 height 14
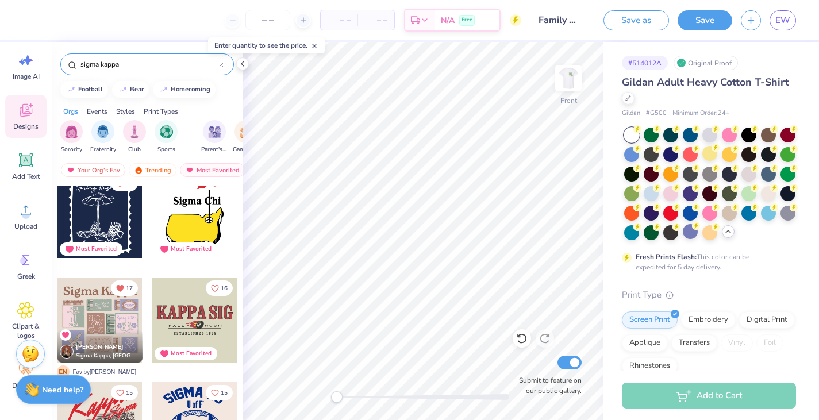
scroll to position [452, 0]
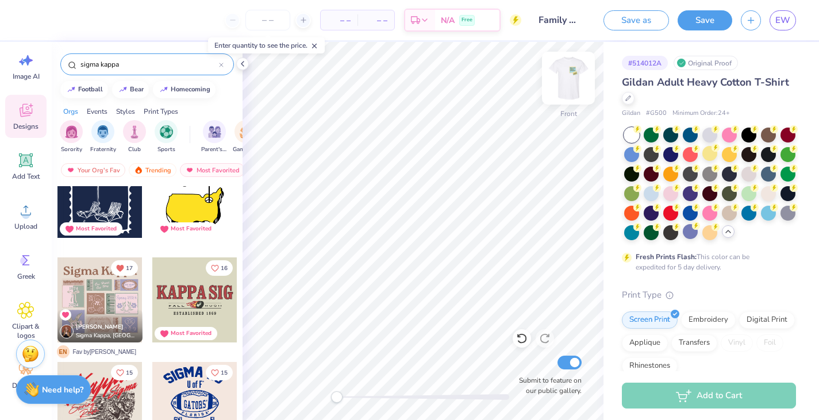
click at [567, 89] on img at bounding box center [568, 78] width 46 height 46
click at [568, 90] on img at bounding box center [568, 78] width 23 height 23
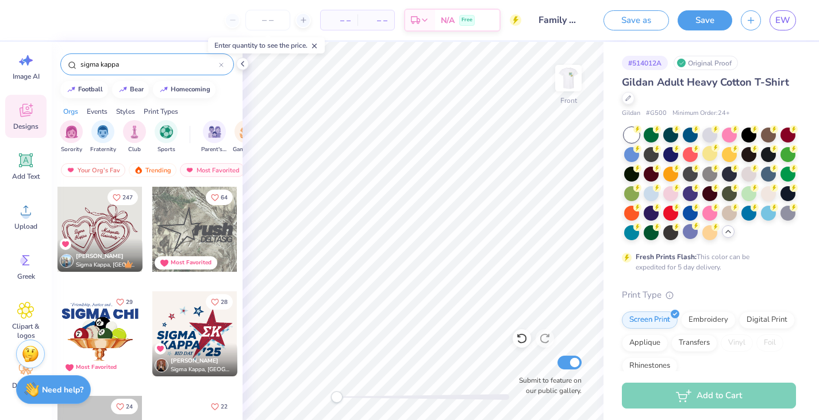
scroll to position [183, 0]
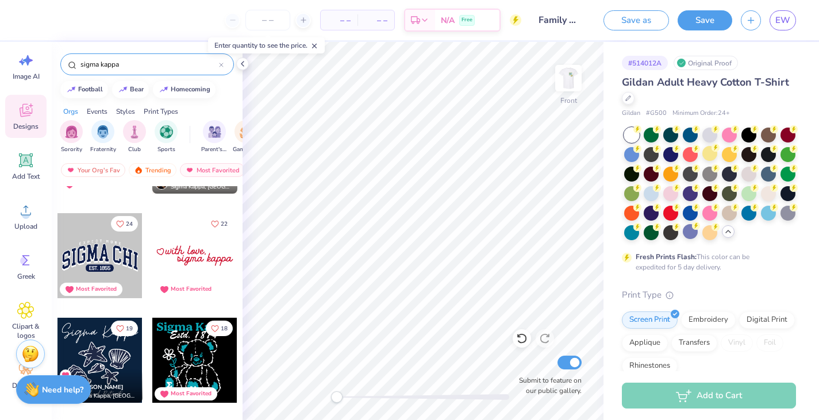
click at [203, 259] on div at bounding box center [194, 255] width 85 height 85
click at [29, 26] on div at bounding box center [31, 19] width 16 height 16
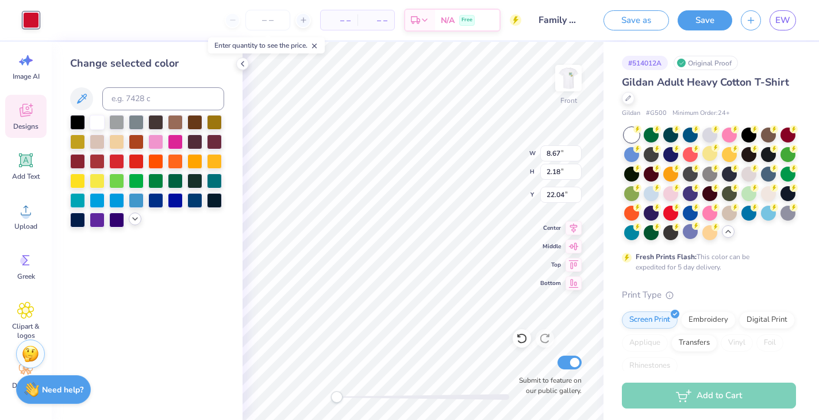
click at [133, 215] on icon at bounding box center [134, 218] width 9 height 9
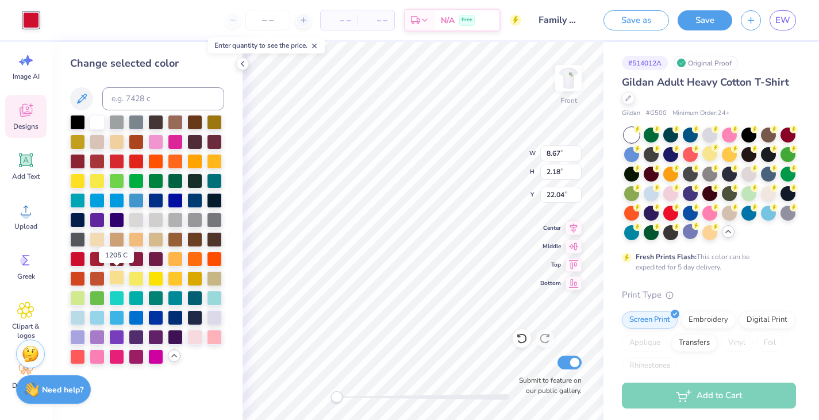
click at [119, 278] on div at bounding box center [116, 277] width 15 height 15
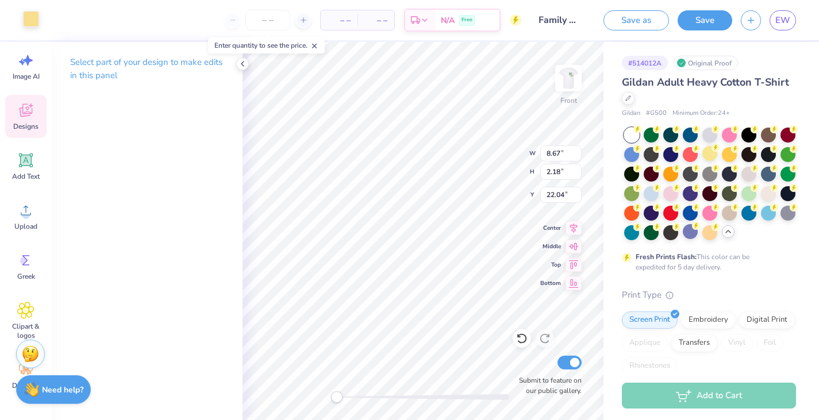
click at [30, 20] on div at bounding box center [31, 19] width 16 height 16
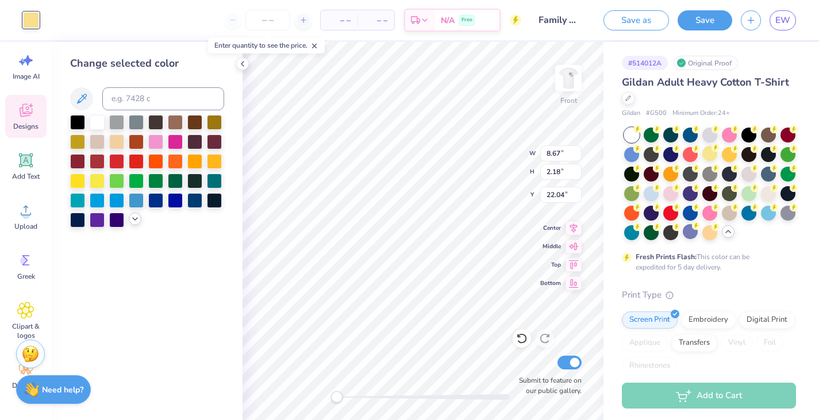
click at [134, 219] on polyline at bounding box center [135, 219] width 5 height 2
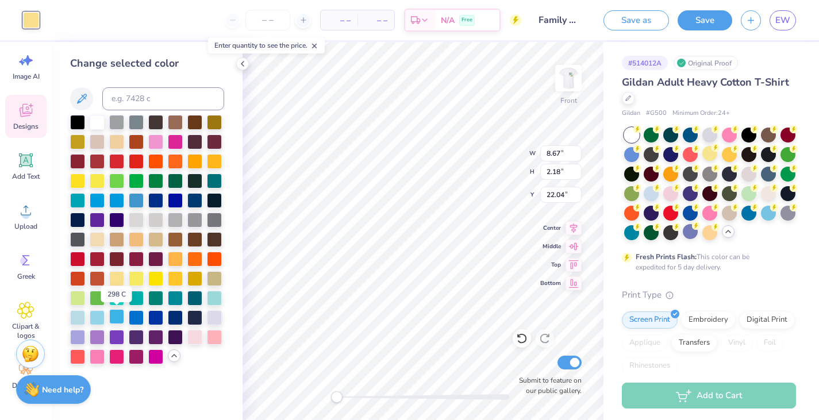
click at [115, 315] on div at bounding box center [116, 316] width 15 height 15
click at [90, 319] on div at bounding box center [97, 316] width 15 height 15
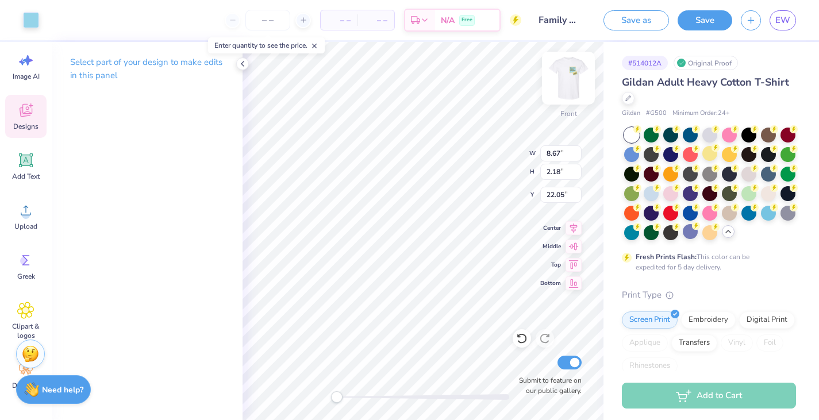
click at [565, 88] on img at bounding box center [568, 78] width 46 height 46
type input "8.81"
type input "2.22"
type input "20.57"
type input "4.07"
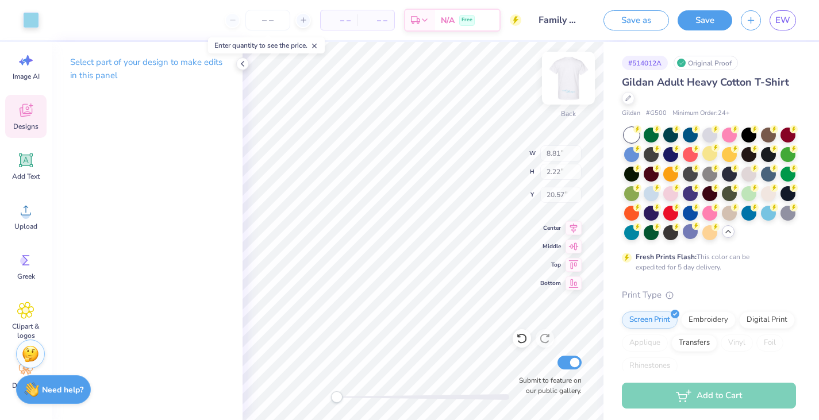
type input "3.93"
type input "4.56"
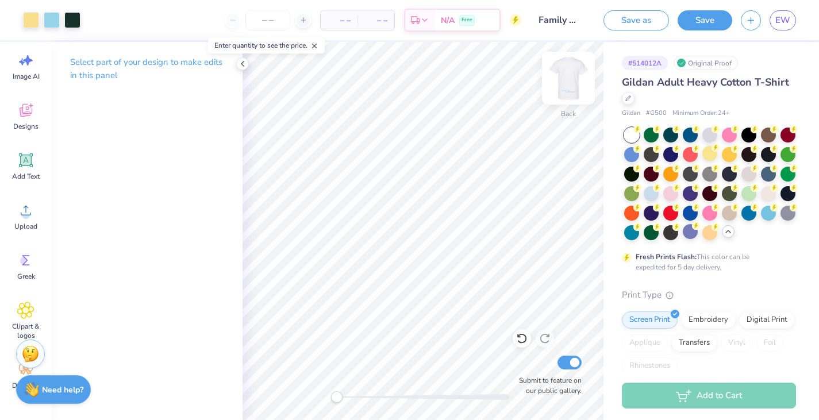
click at [566, 84] on img at bounding box center [568, 78] width 46 height 46
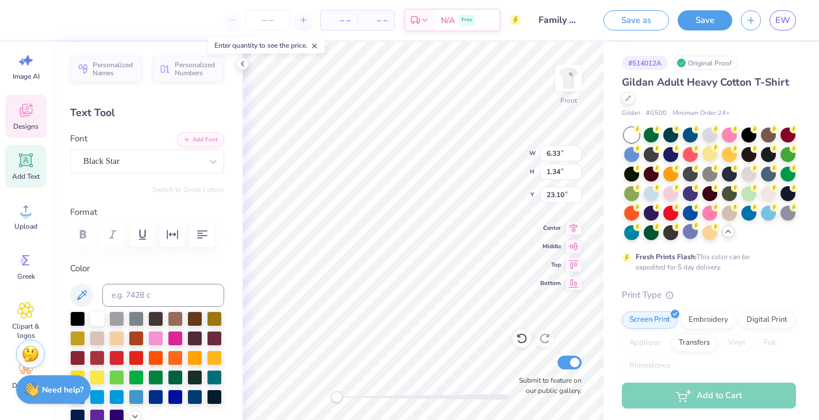
type input "4.65"
type input "1.06"
type input "22.26"
type input "0.83"
type input "0.79"
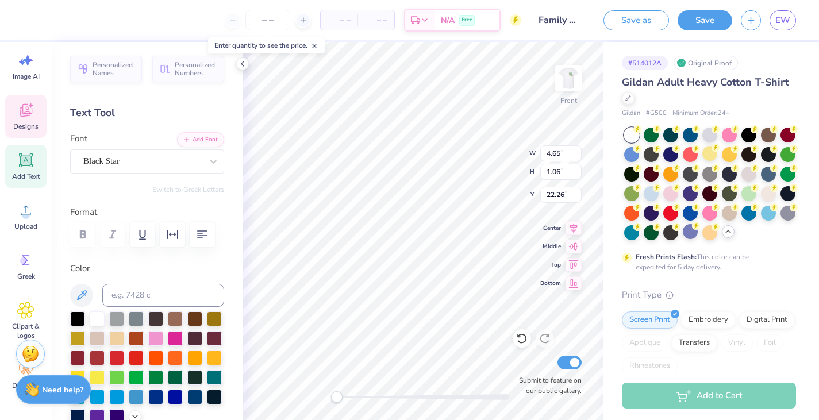
type input "22.55"
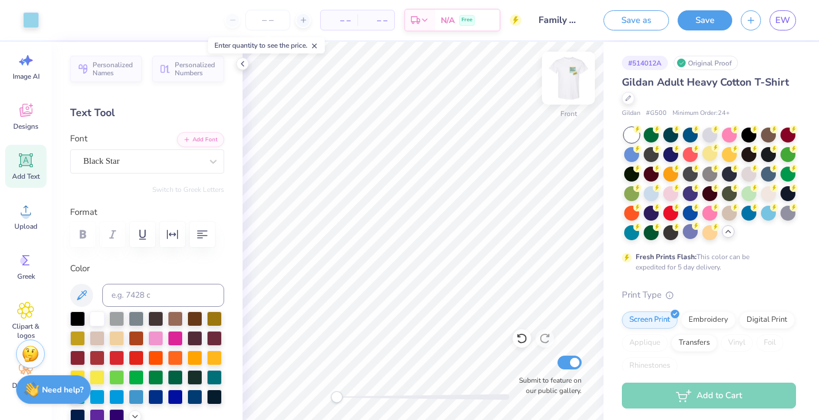
click at [570, 79] on img at bounding box center [568, 78] width 46 height 46
drag, startPoint x: 703, startPoint y: 16, endPoint x: 626, endPoint y: 2, distance: 77.6
click at [703, 16] on button "Save" at bounding box center [704, 20] width 55 height 20
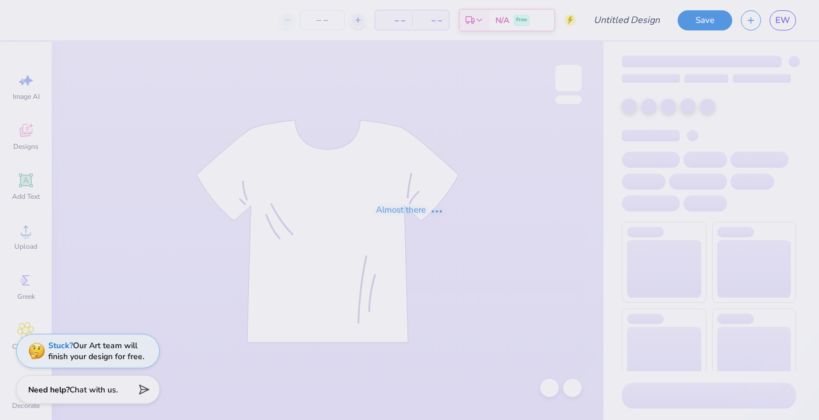
type input "Family Weekend"
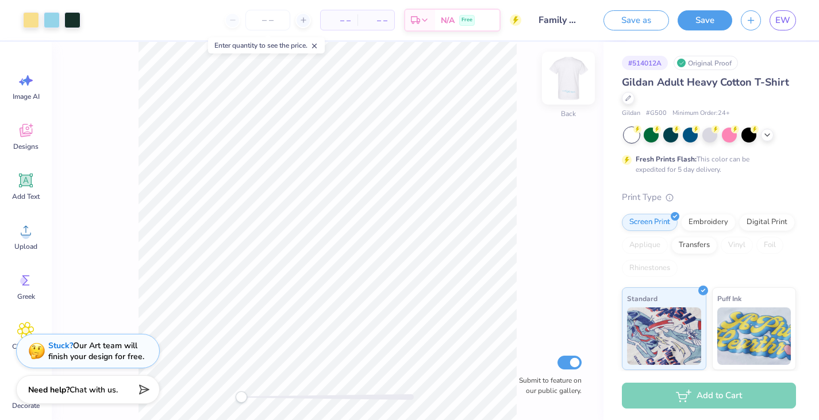
click at [572, 85] on img at bounding box center [568, 78] width 46 height 46
click at [564, 85] on img at bounding box center [568, 78] width 46 height 46
click at [572, 84] on img at bounding box center [568, 78] width 46 height 46
click at [567, 79] on img at bounding box center [568, 78] width 46 height 46
click at [565, 88] on img at bounding box center [568, 78] width 46 height 46
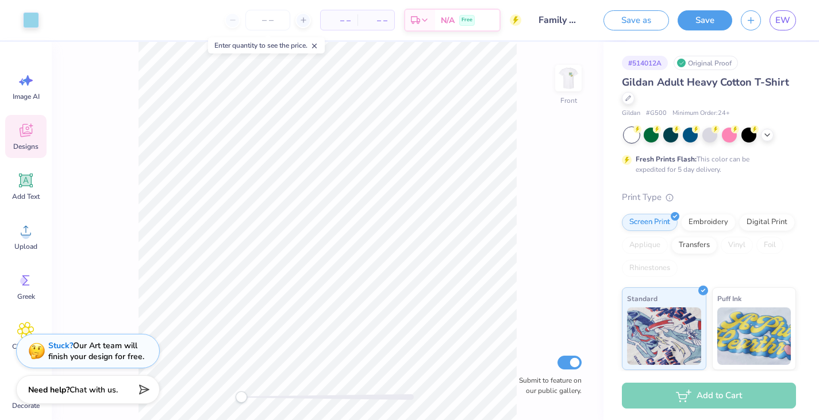
click at [30, 150] on span "Designs" at bounding box center [25, 146] width 25 height 9
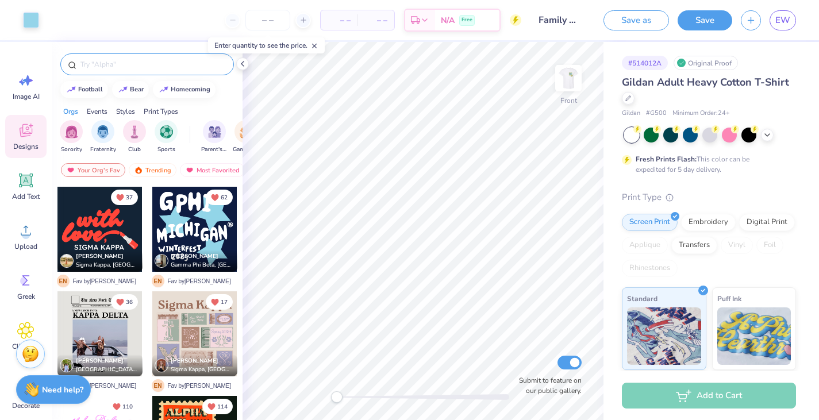
click at [163, 64] on input "text" at bounding box center [152, 64] width 147 height 11
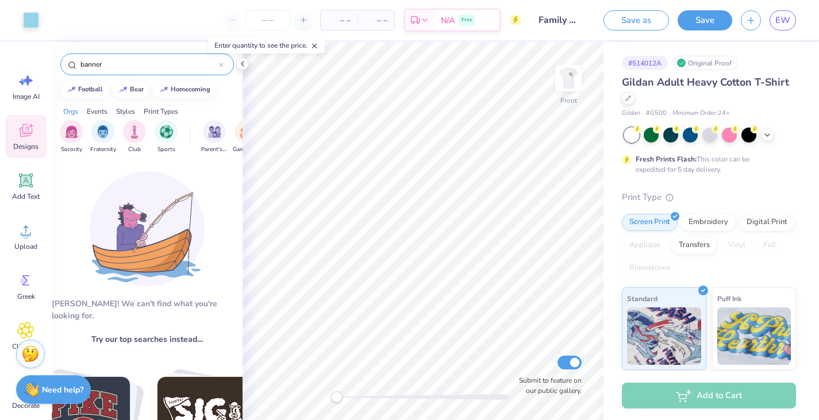
click at [151, 69] on input "banner" at bounding box center [149, 64] width 140 height 11
type input "b"
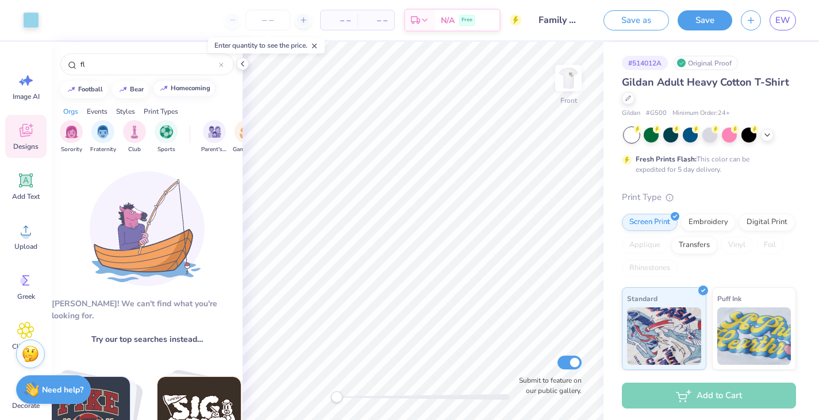
type input "f"
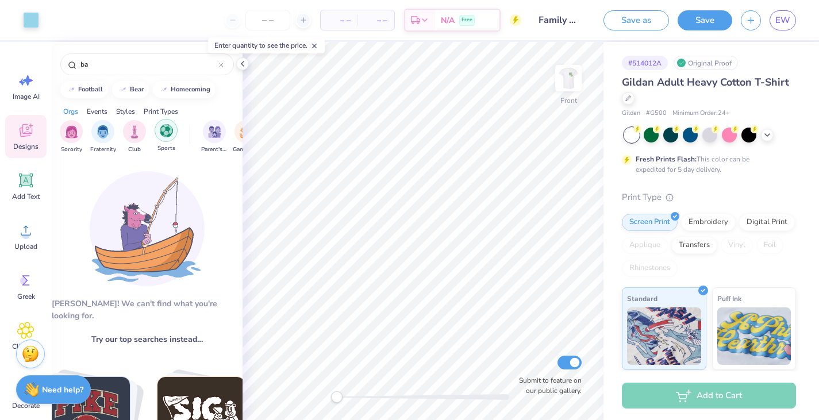
type input "b"
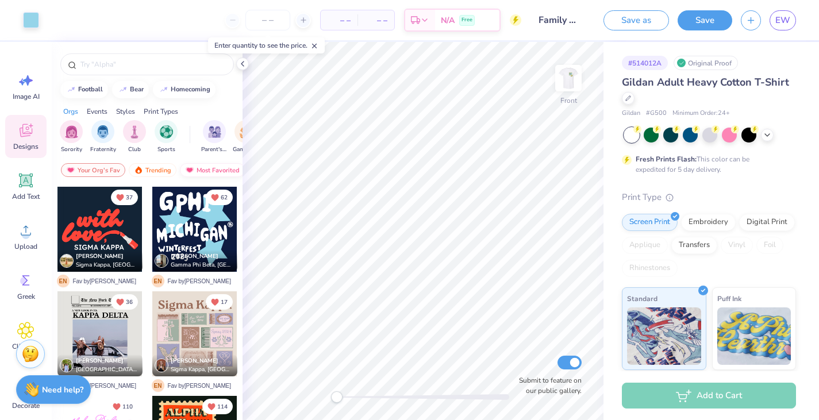
click at [202, 165] on div "Most Favorited" at bounding box center [212, 170] width 65 height 14
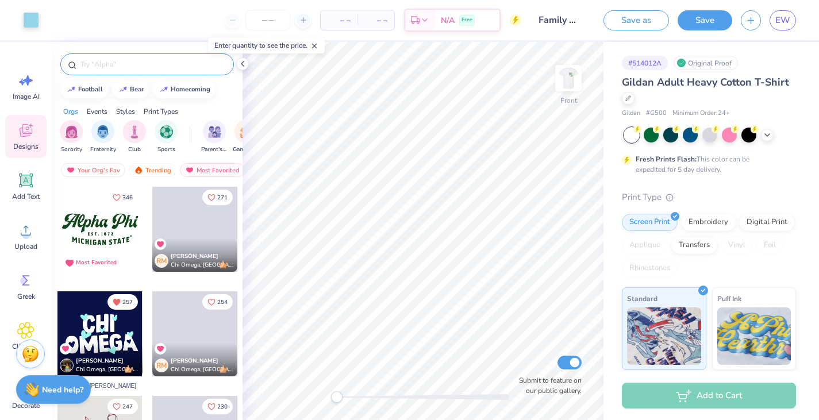
click at [150, 71] on div at bounding box center [147, 64] width 174 height 22
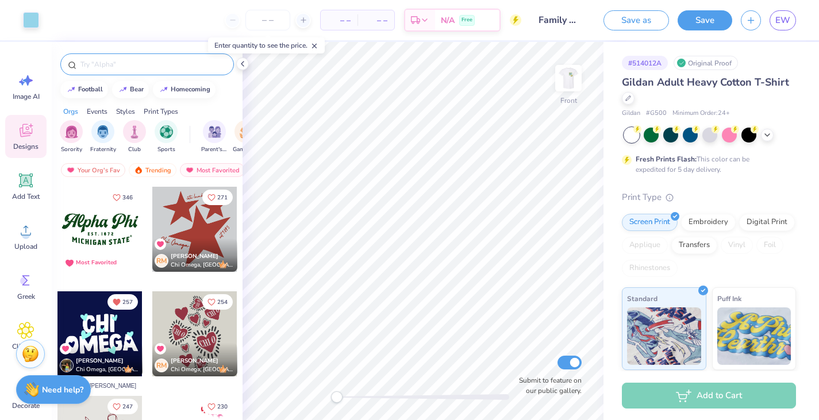
click at [145, 65] on input "text" at bounding box center [152, 64] width 147 height 11
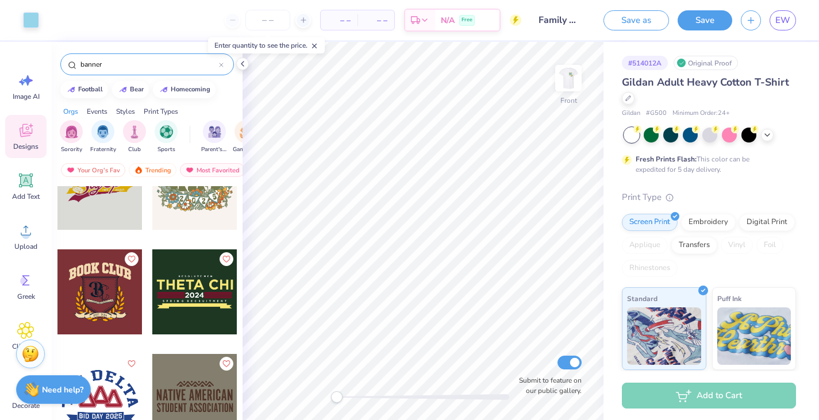
scroll to position [1049, 0]
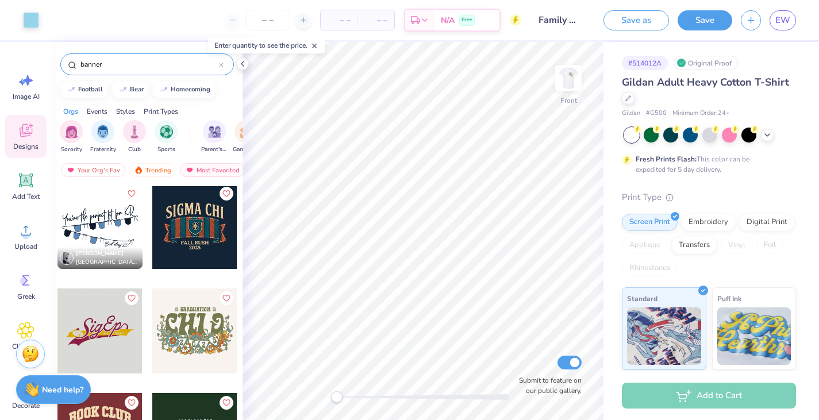
click at [121, 59] on input "banner" at bounding box center [149, 64] width 140 height 11
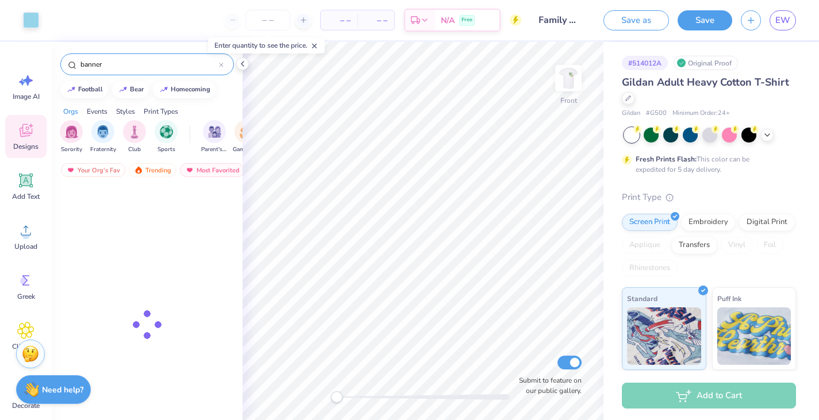
click at [121, 59] on input "banner" at bounding box center [149, 64] width 140 height 11
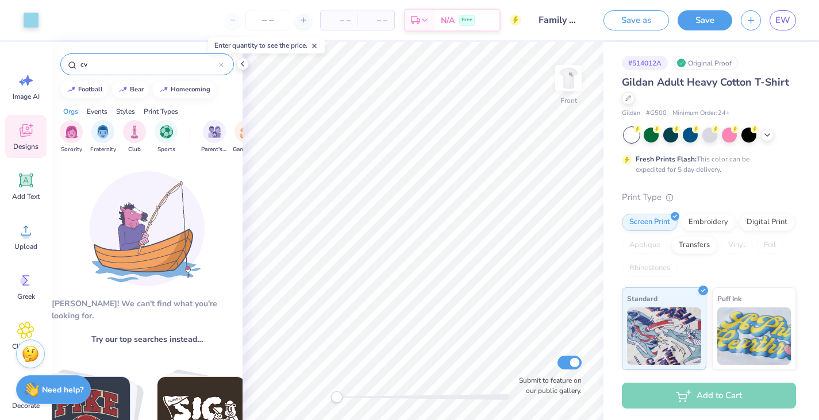
type input "c"
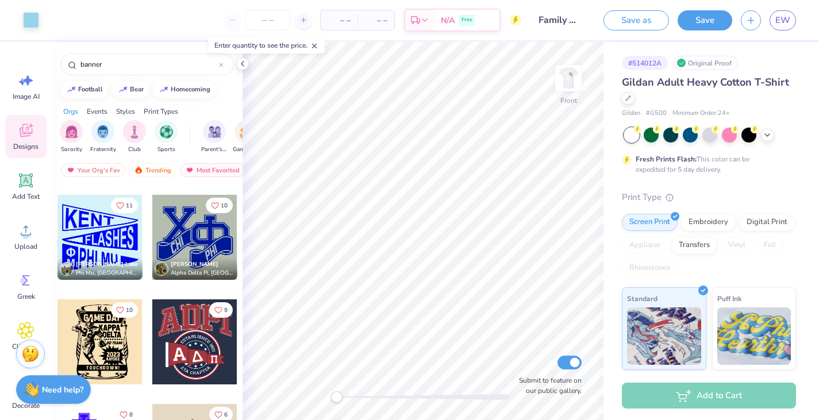
scroll to position [0, 0]
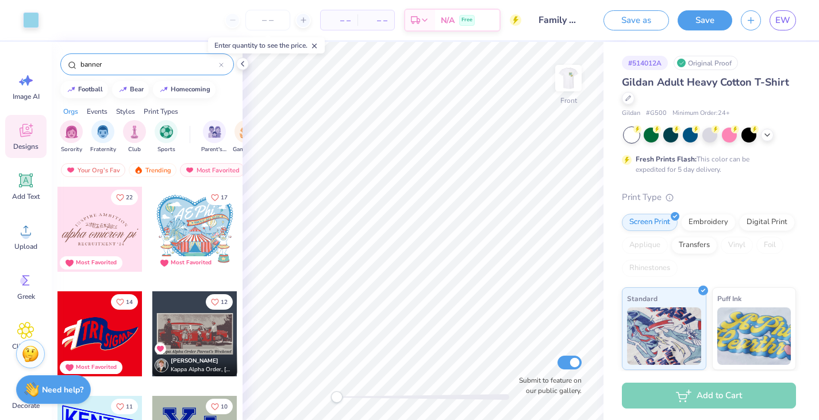
click at [95, 64] on input "banner" at bounding box center [149, 64] width 140 height 11
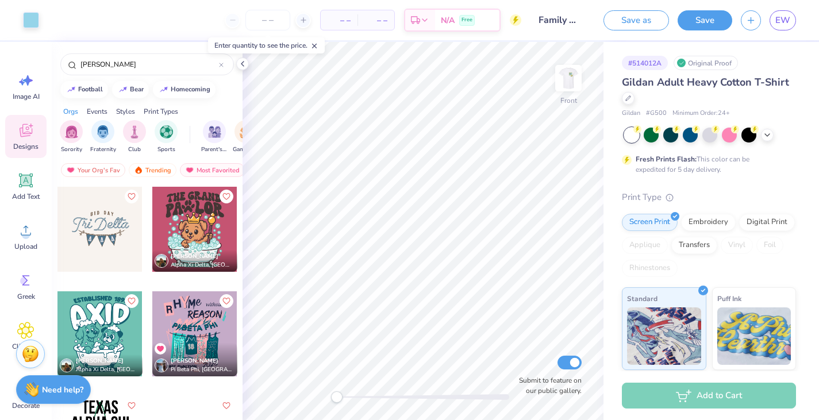
scroll to position [37, 0]
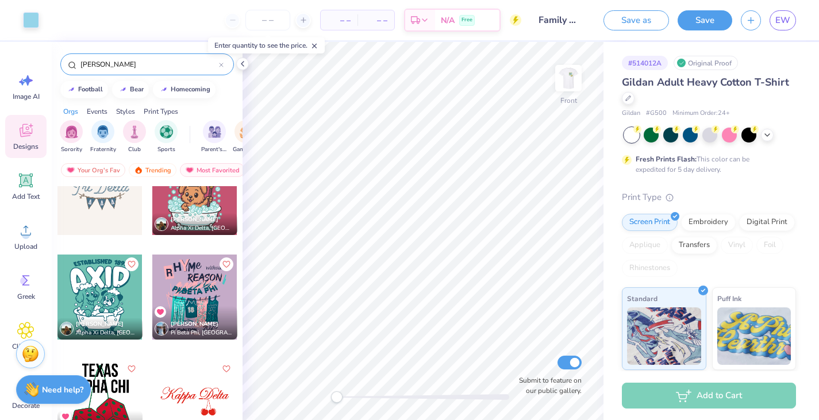
click at [109, 61] on input "haning" at bounding box center [149, 64] width 140 height 11
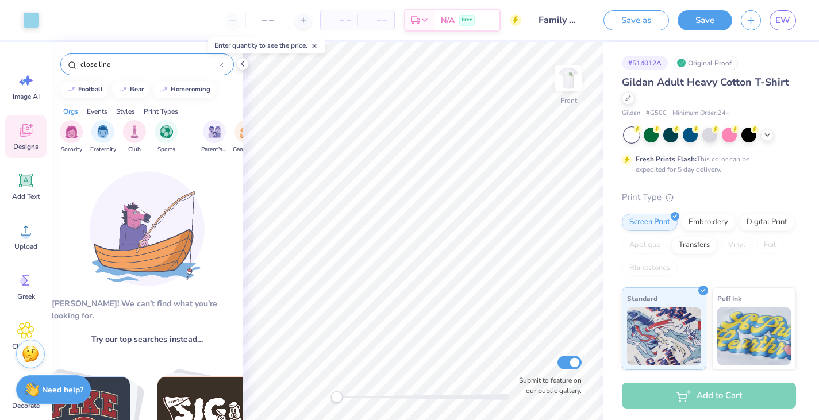
click at [97, 62] on input "close line" at bounding box center [149, 64] width 140 height 11
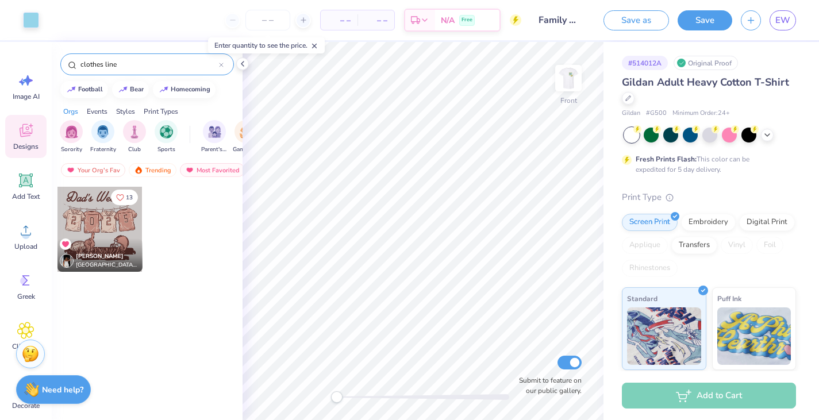
click at [127, 62] on input "clothes line" at bounding box center [149, 64] width 140 height 11
type input "l"
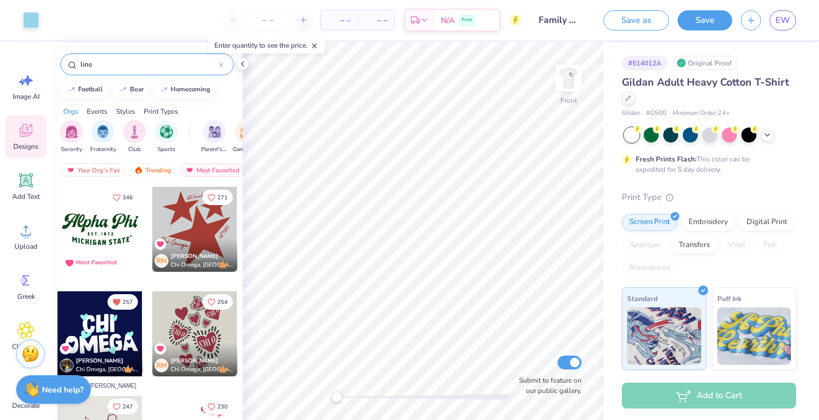
type input "line"
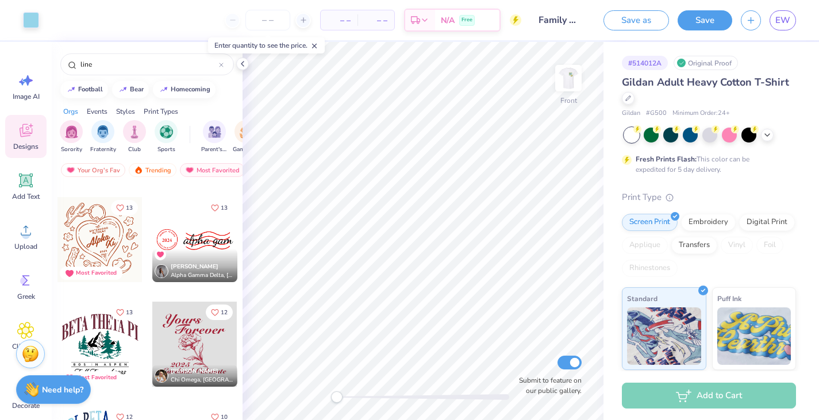
scroll to position [616, 0]
click at [571, 83] on img at bounding box center [568, 78] width 46 height 46
click at [571, 83] on img at bounding box center [568, 78] width 23 height 23
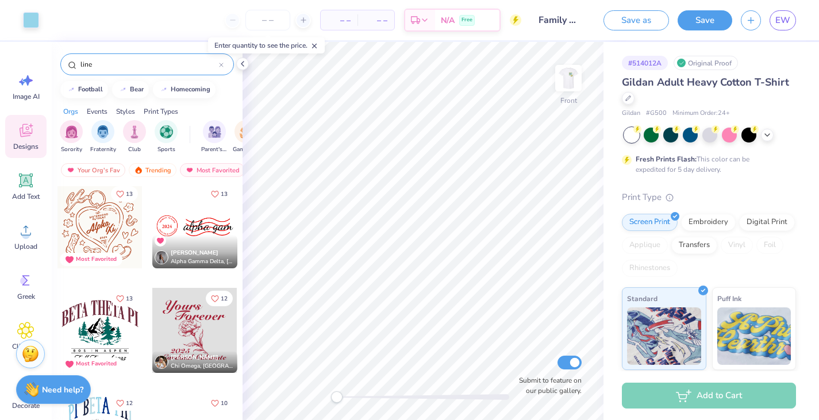
scroll to position [631, 0]
click at [199, 229] on div at bounding box center [194, 225] width 85 height 85
click at [756, 21] on icon "button" at bounding box center [751, 19] width 10 height 10
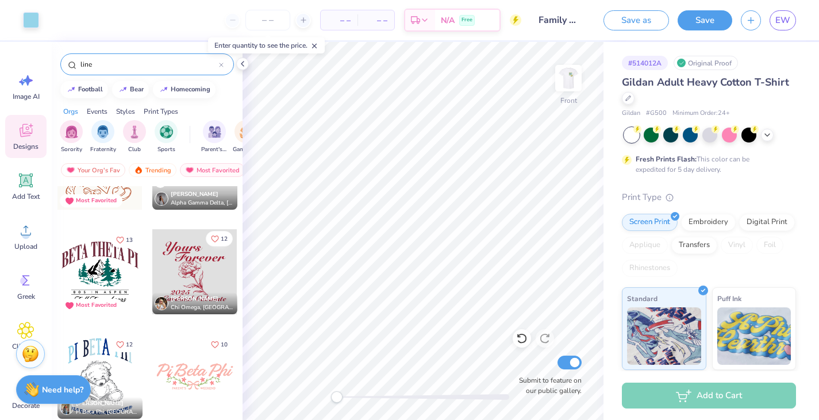
scroll to position [690, 0]
click at [706, 24] on button "Save" at bounding box center [704, 19] width 55 height 20
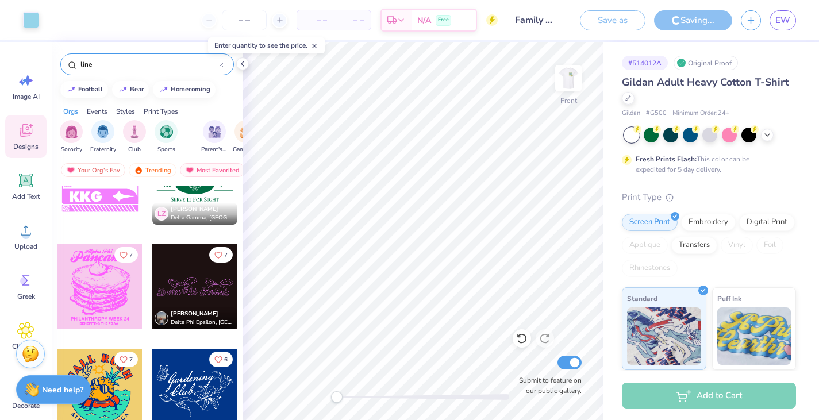
scroll to position [1433, 0]
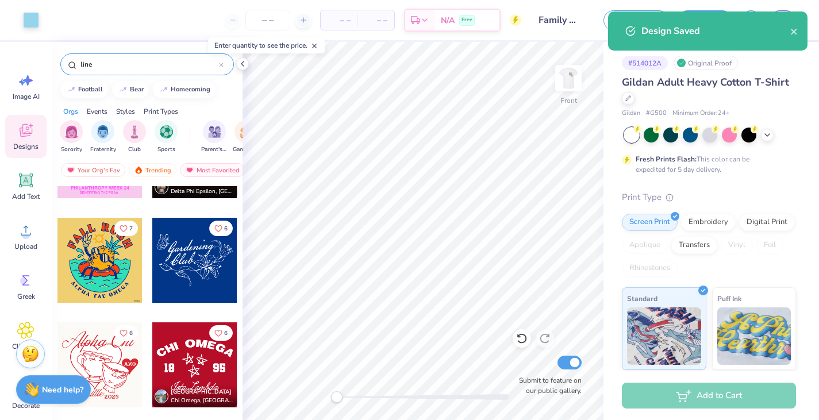
click at [799, 30] on div "Design Saved" at bounding box center [707, 30] width 199 height 39
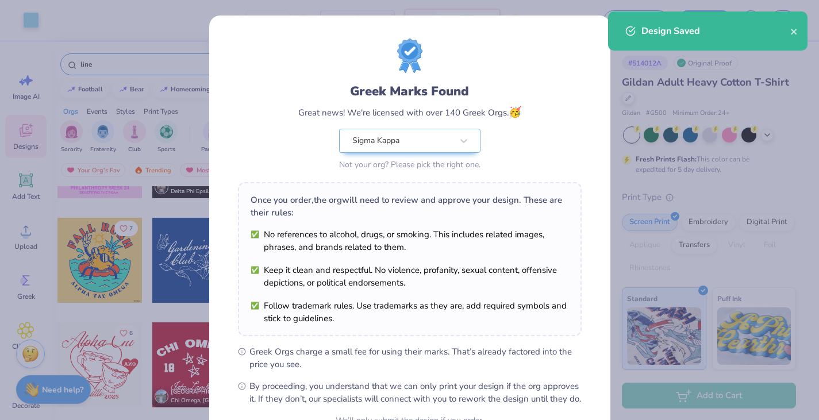
click at [800, 30] on div "Design Saved" at bounding box center [707, 30] width 199 height 39
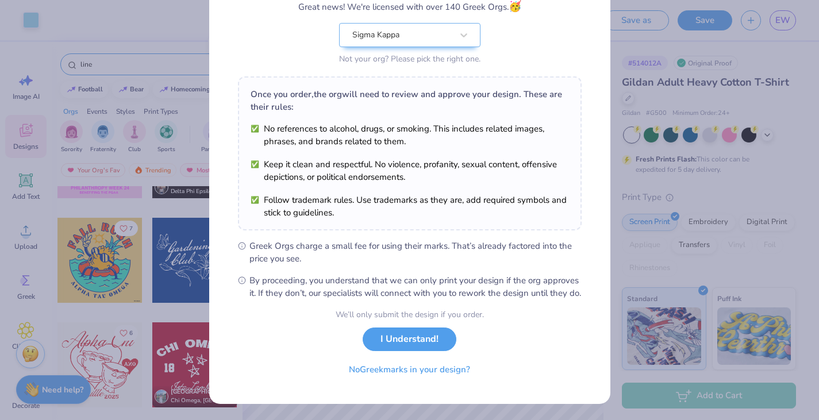
click at [410, 350] on div "We’ll only submit the design if you order. I Understand! No Greek marks in your…" at bounding box center [410, 345] width 148 height 72
click at [408, 344] on button "I Understand!" at bounding box center [410, 337] width 94 height 24
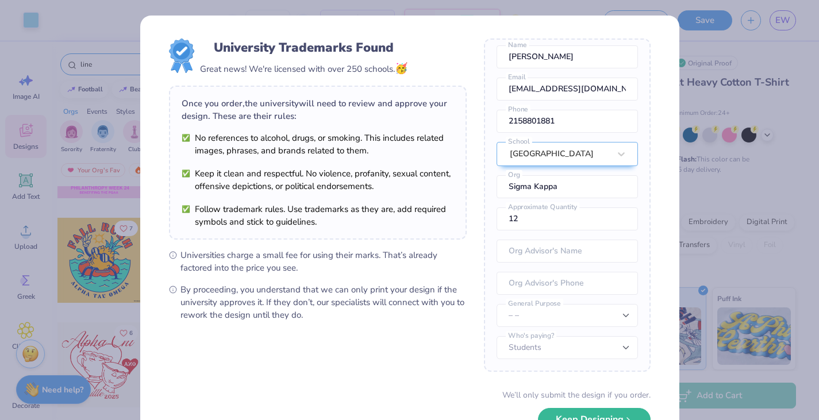
scroll to position [80, 0]
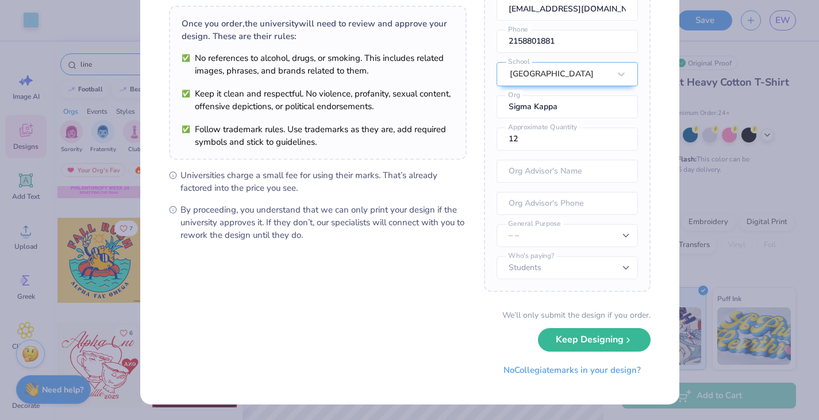
click at [576, 334] on button "Keep Designing" at bounding box center [594, 340] width 113 height 24
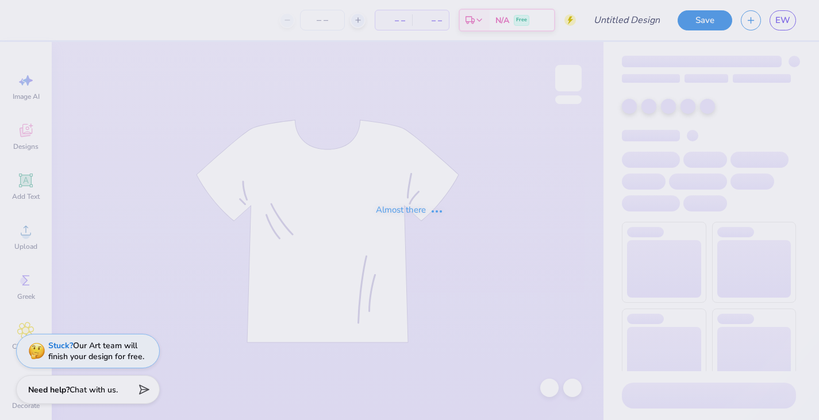
type input "Hat"
